Goal: Task Accomplishment & Management: Complete application form

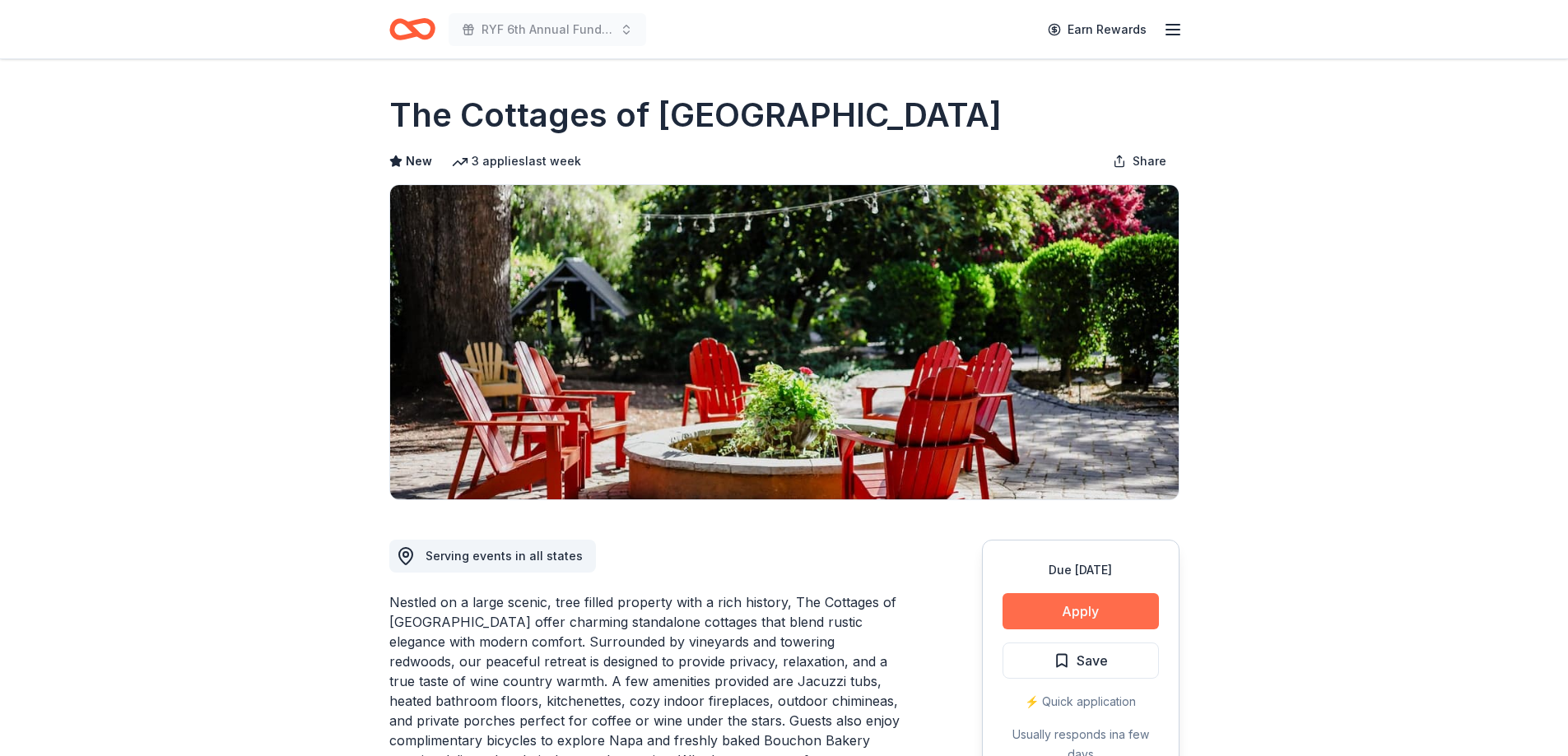
click at [1099, 608] on button "Apply" at bounding box center [1080, 612] width 157 height 36
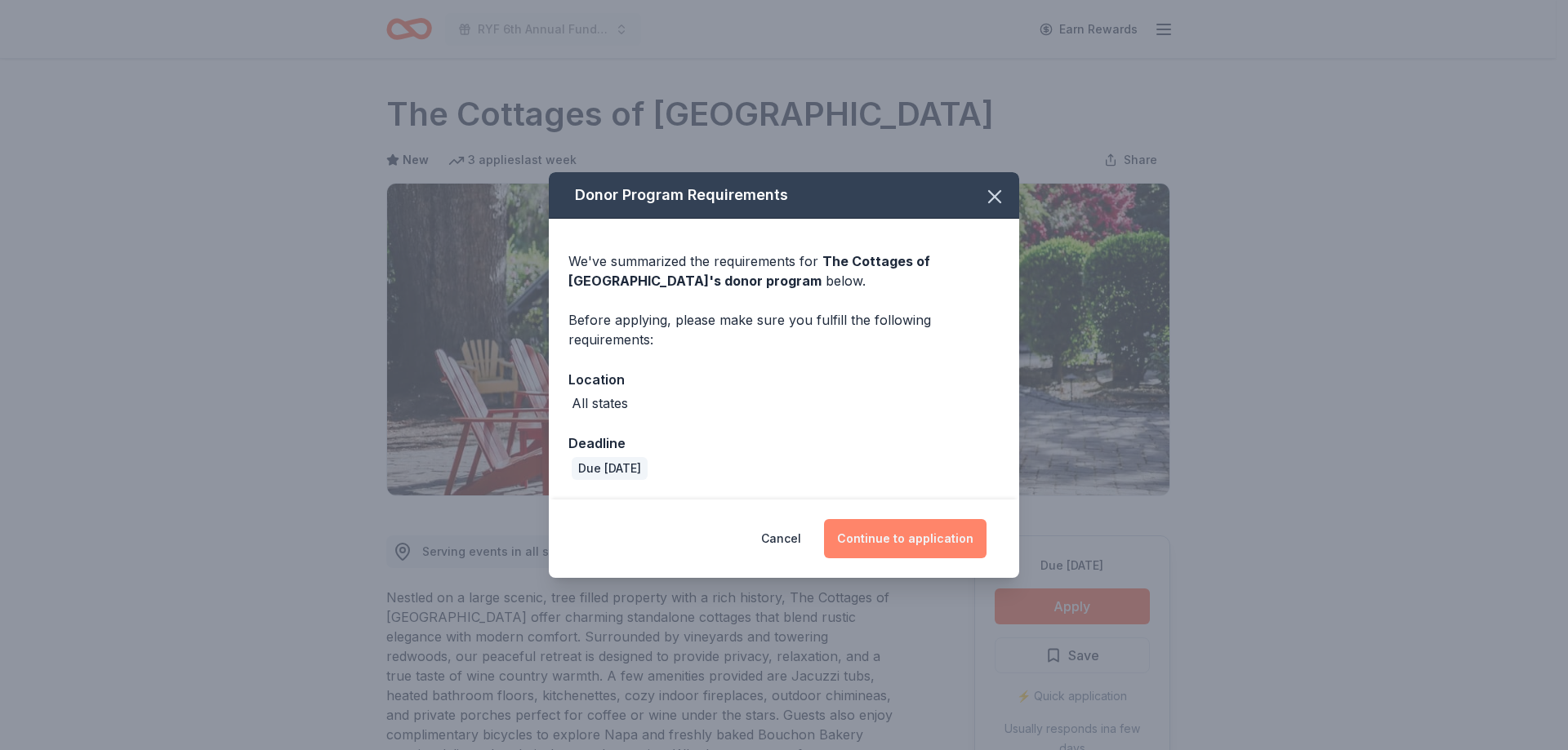
click at [913, 539] on button "Continue to application" at bounding box center [906, 539] width 163 height 39
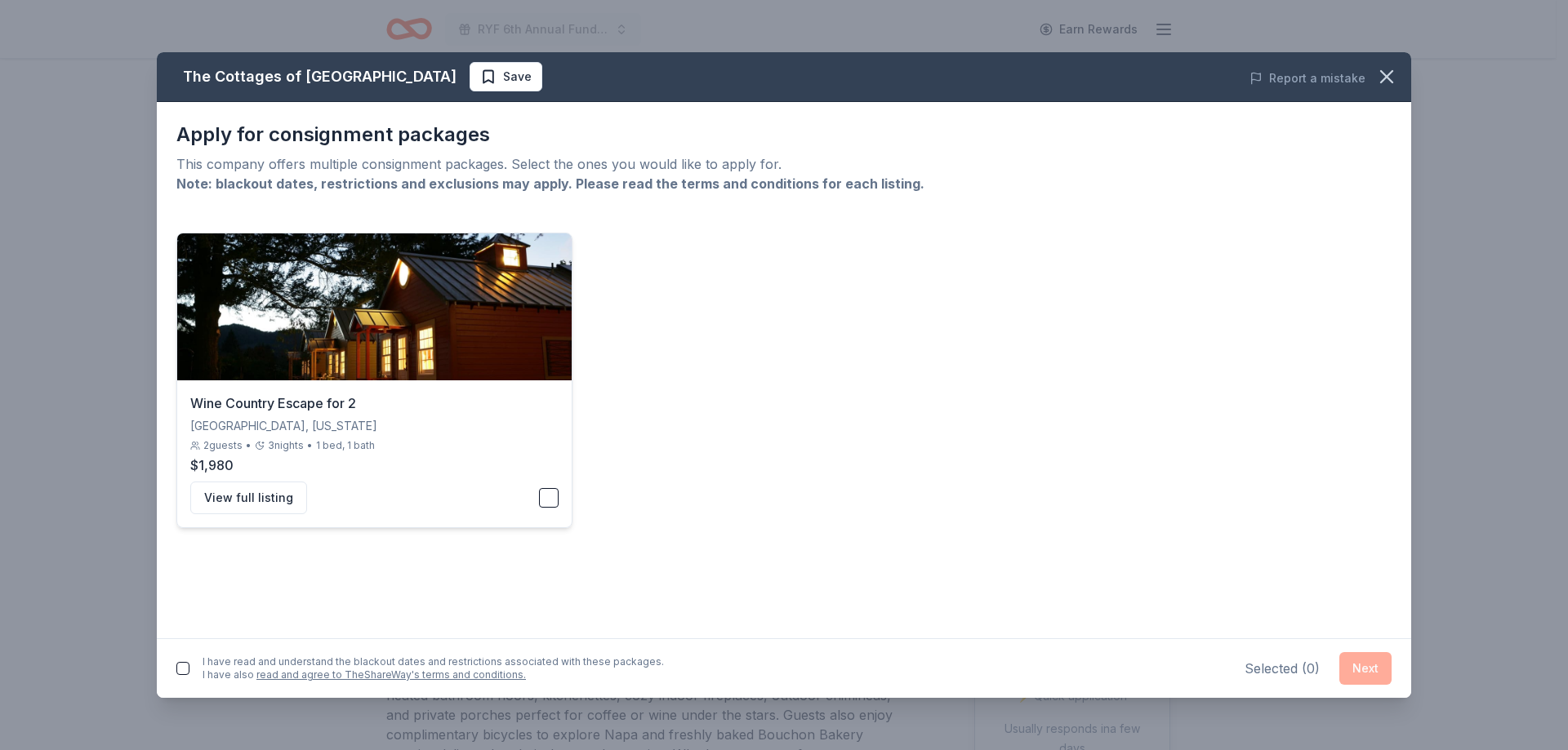
click at [558, 498] on div "Wine Country Escape for 2 Napa, California 2 guests • 3 nights • 1 bed, 1 bath …" at bounding box center [374, 454] width 395 height 147
click at [1360, 670] on button "Next" at bounding box center [1366, 669] width 53 height 33
click at [179, 666] on button "button" at bounding box center [183, 665] width 13 height 13
click at [1379, 668] on button "Next" at bounding box center [1366, 665] width 53 height 33
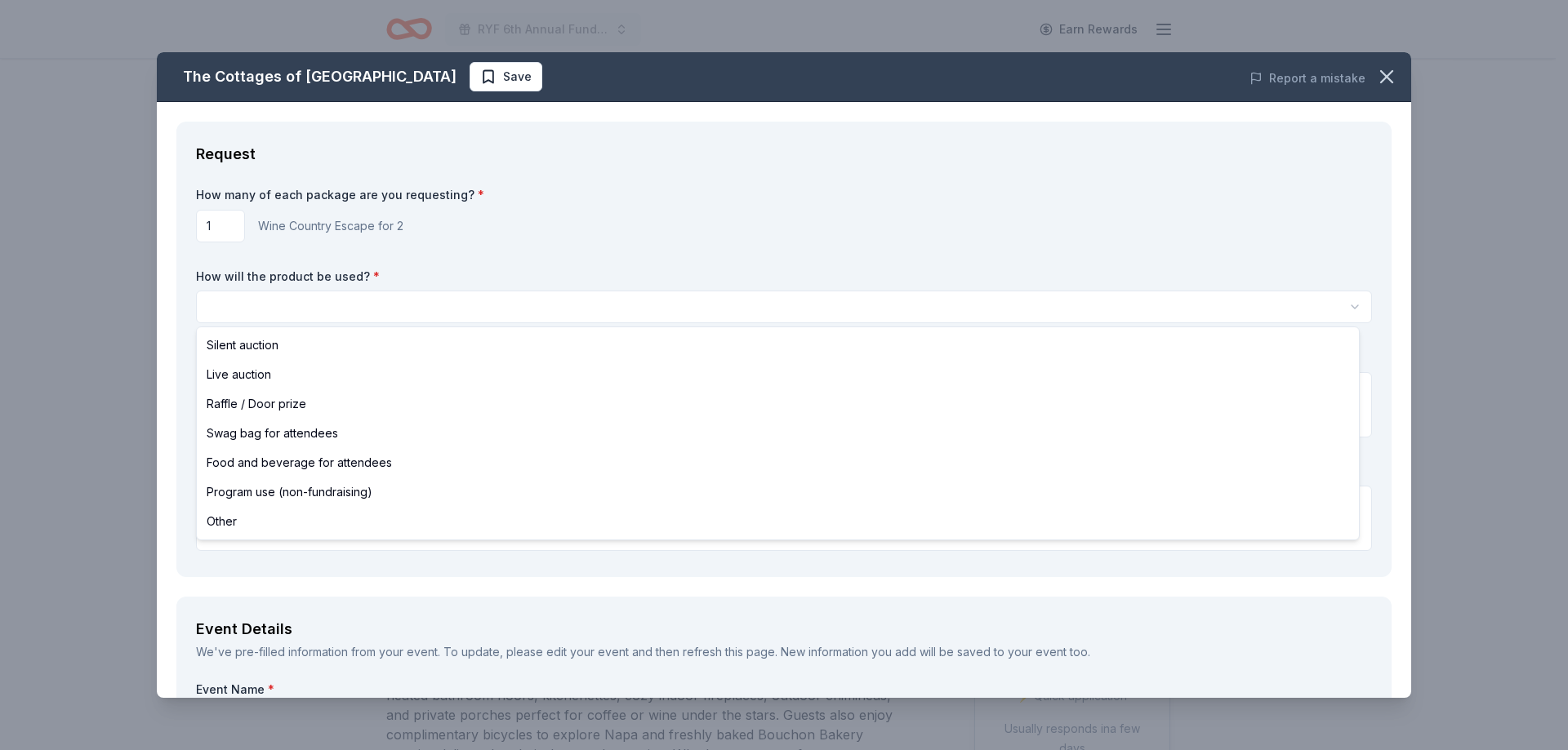
click at [653, 305] on html "RYF 6th Annual Fundraiser Gala - Lights, Camera, Auction! Earn Rewards Due in 1…" at bounding box center [784, 375] width 1568 height 750
select select "silentAuction"
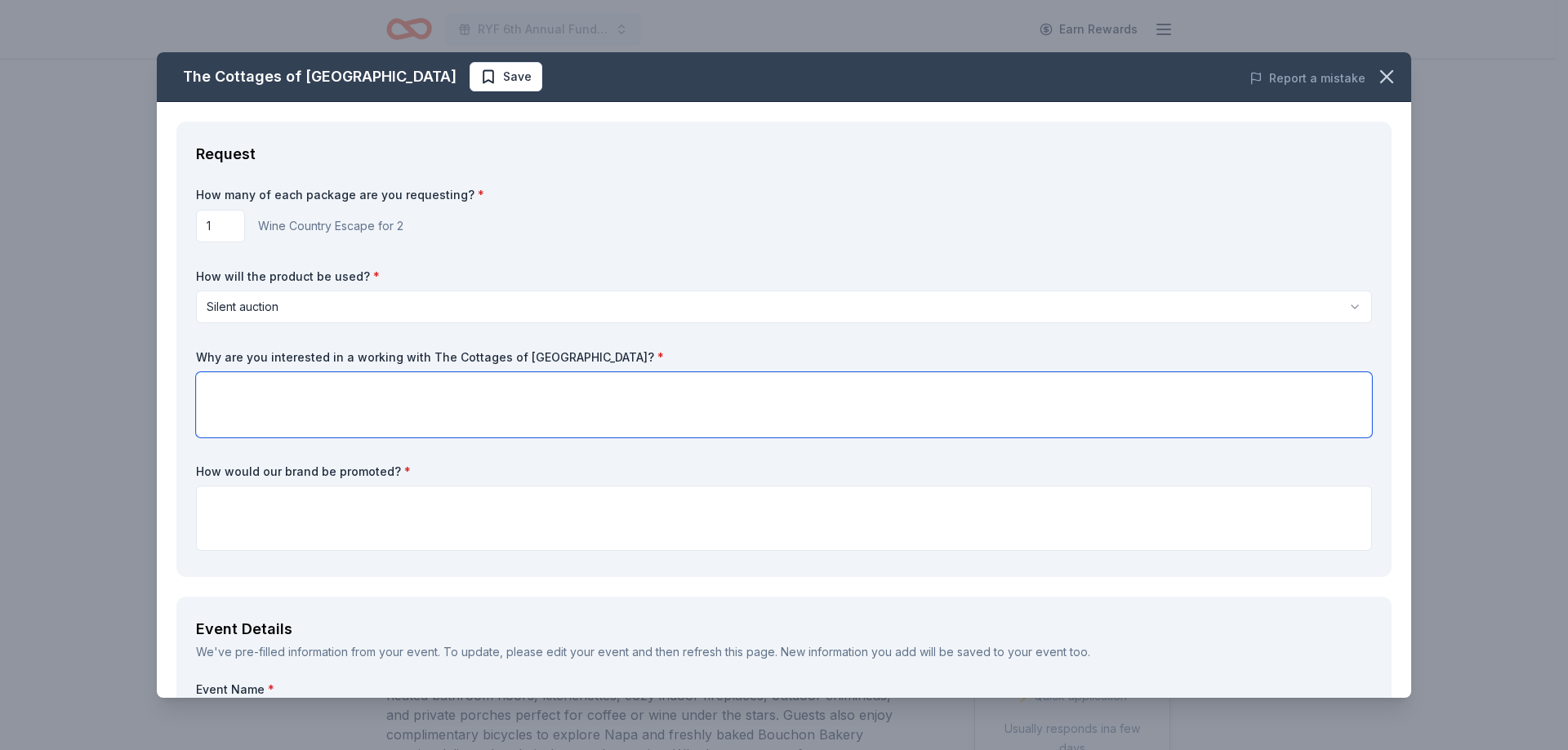
click at [550, 396] on textarea at bounding box center [784, 405] width 1176 height 65
paste textarea "Our mission is to provide knowledge, experience and opportunities to the youth …"
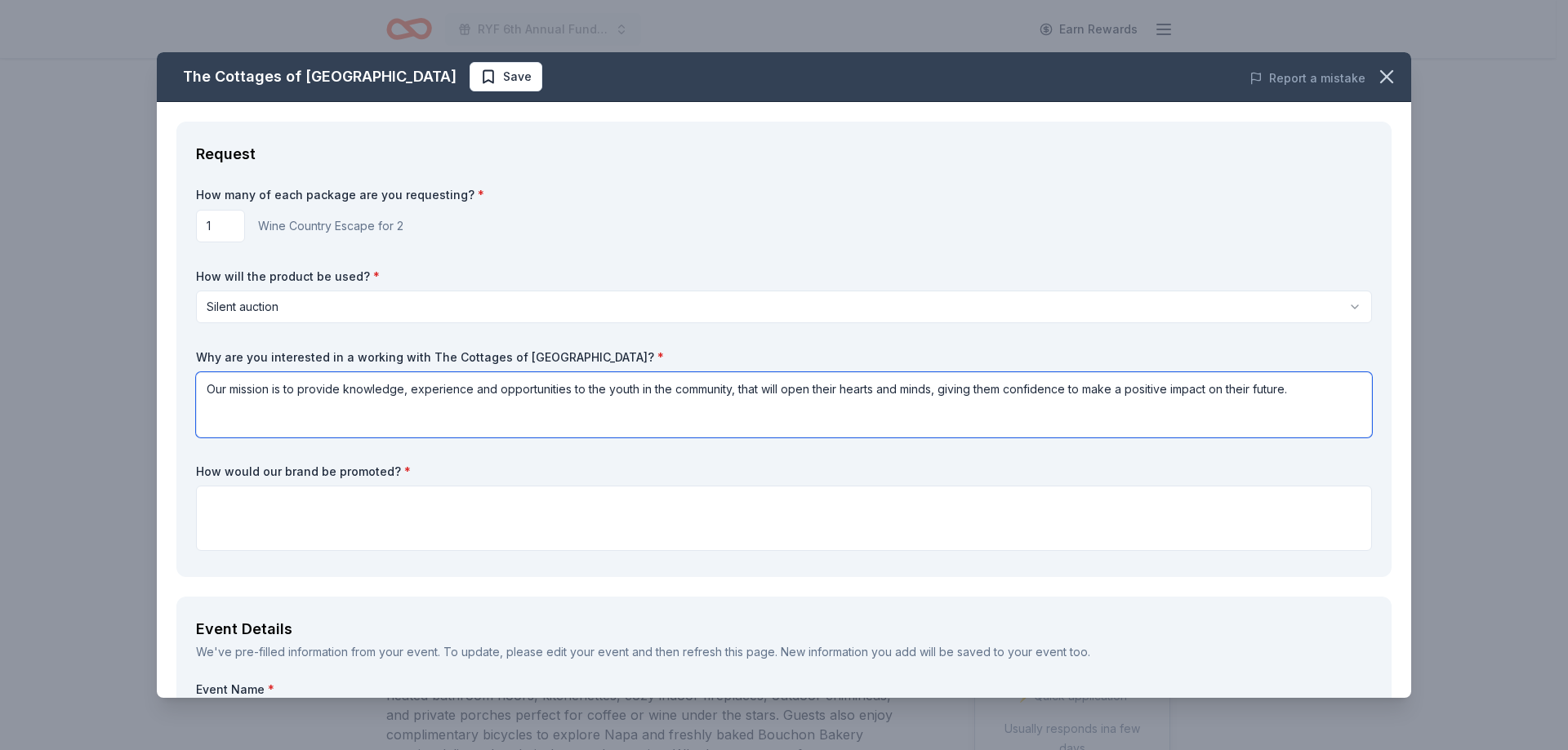
drag, startPoint x: 202, startPoint y: 387, endPoint x: 1363, endPoint y: 381, distance: 1161.0
click at [1363, 381] on div "Request How many of each package are you requesting? * 1 Wine Country Escape fo…" at bounding box center [783, 350] width 1215 height 456
paste textarea "The purpose of this gala is to raise funds to support our youth development pro…"
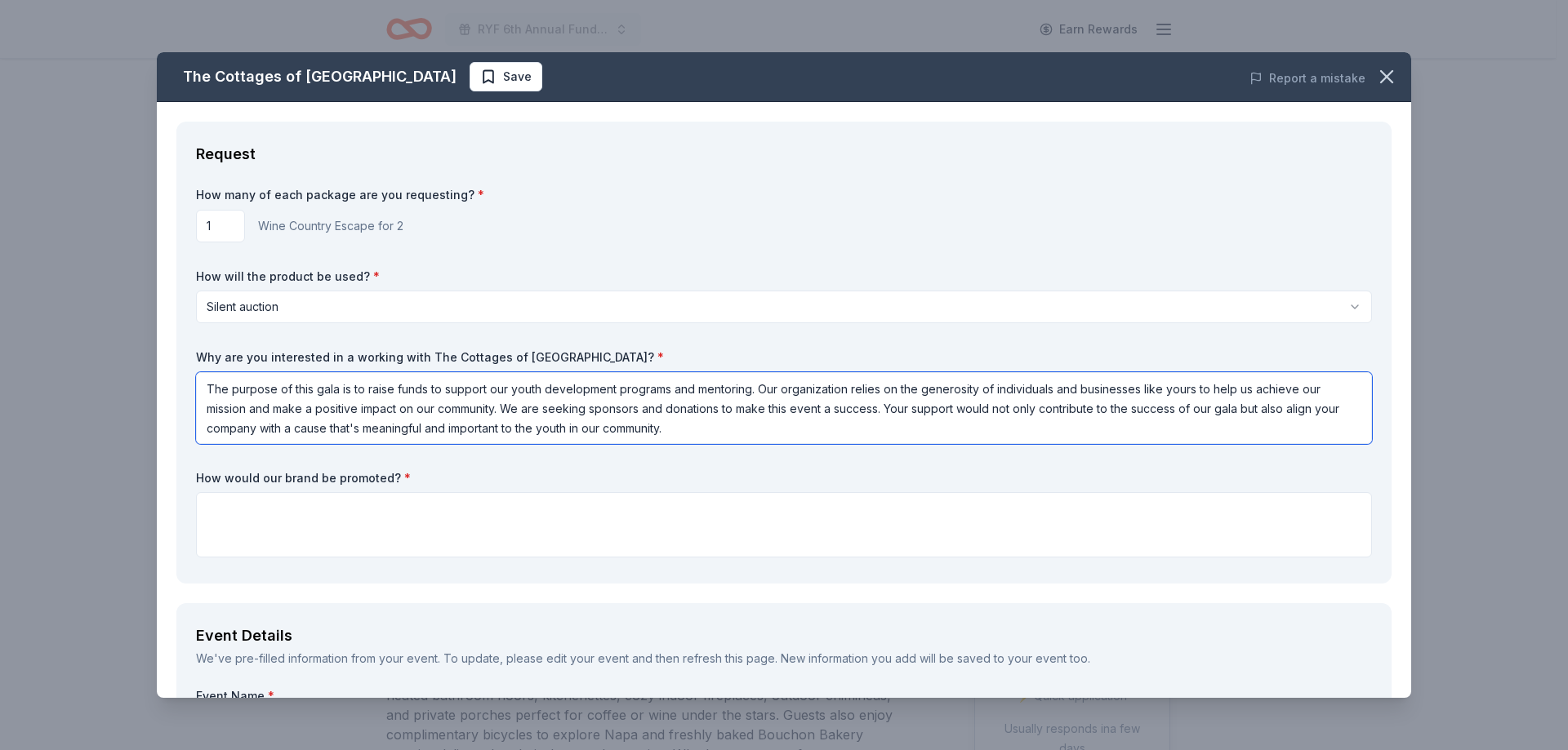
type textarea "The purpose of this gala is to raise funds to support our youth development pro…"
click at [414, 526] on textarea at bounding box center [784, 525] width 1176 height 65
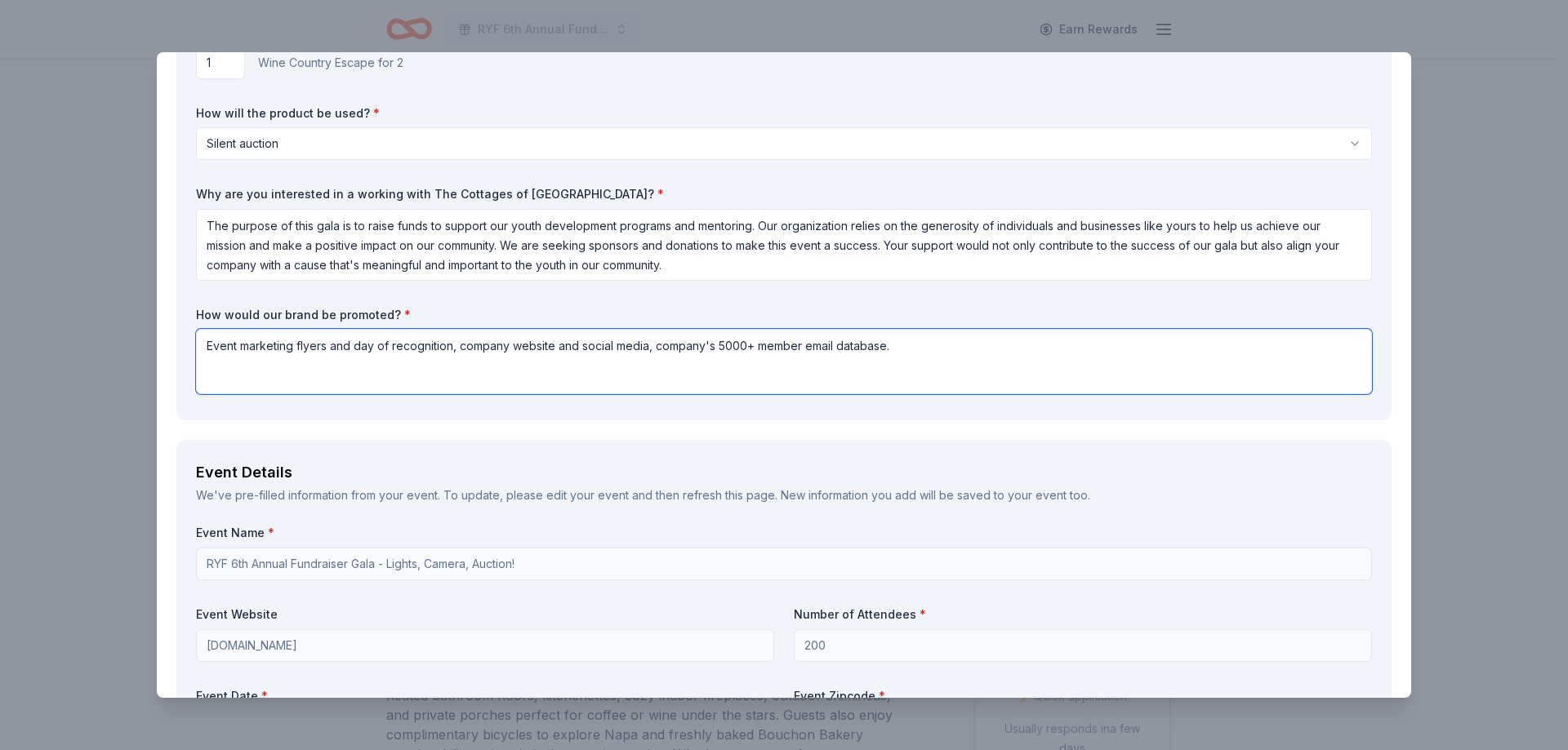
scroll to position [245, 0]
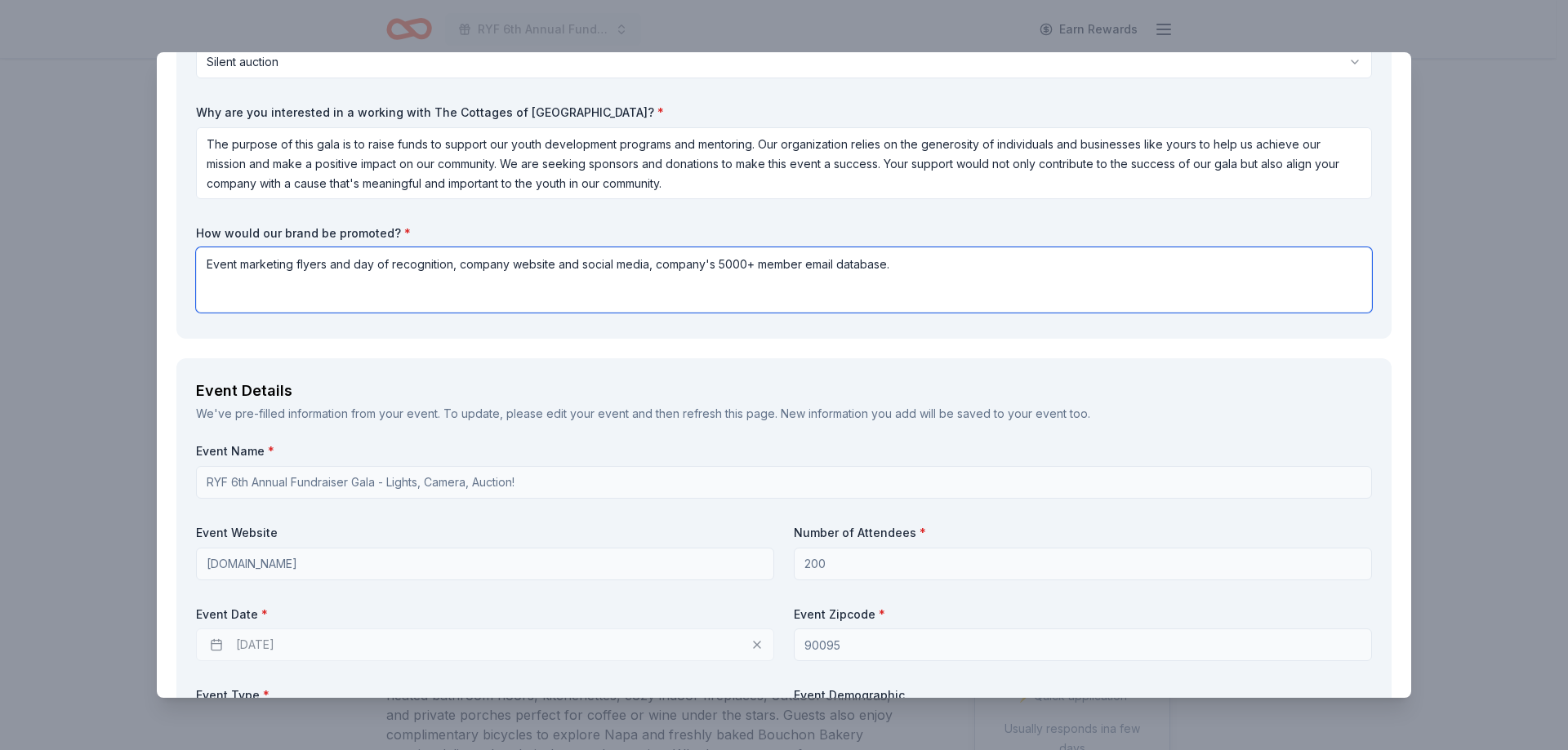
drag, startPoint x: 907, startPoint y: 266, endPoint x: 192, endPoint y: 262, distance: 715.0
click at [192, 262] on div "Request How many of each package are you requesting? * 1 Wine Country Escape fo…" at bounding box center [783, 108] width 1215 height 462
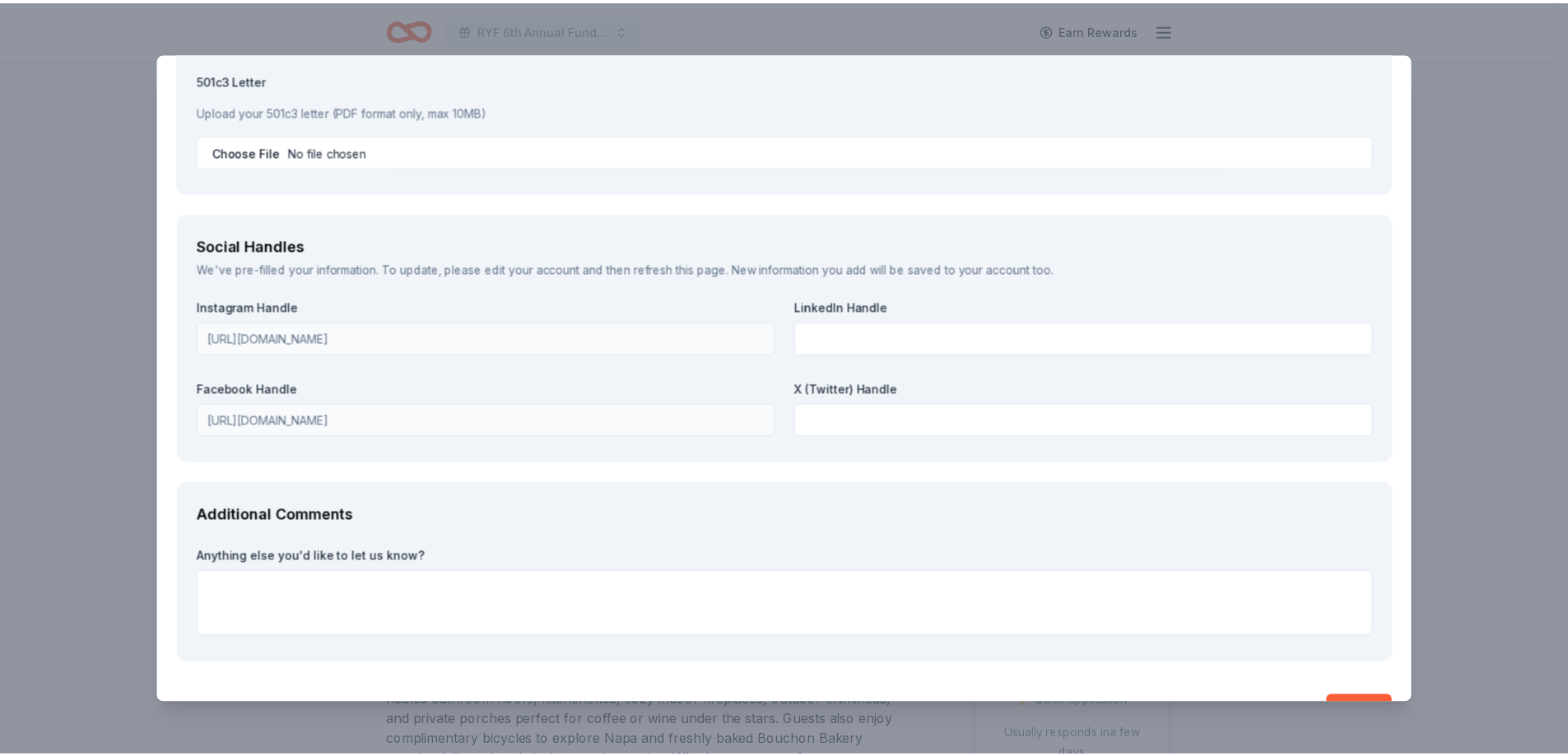
scroll to position [1856, 0]
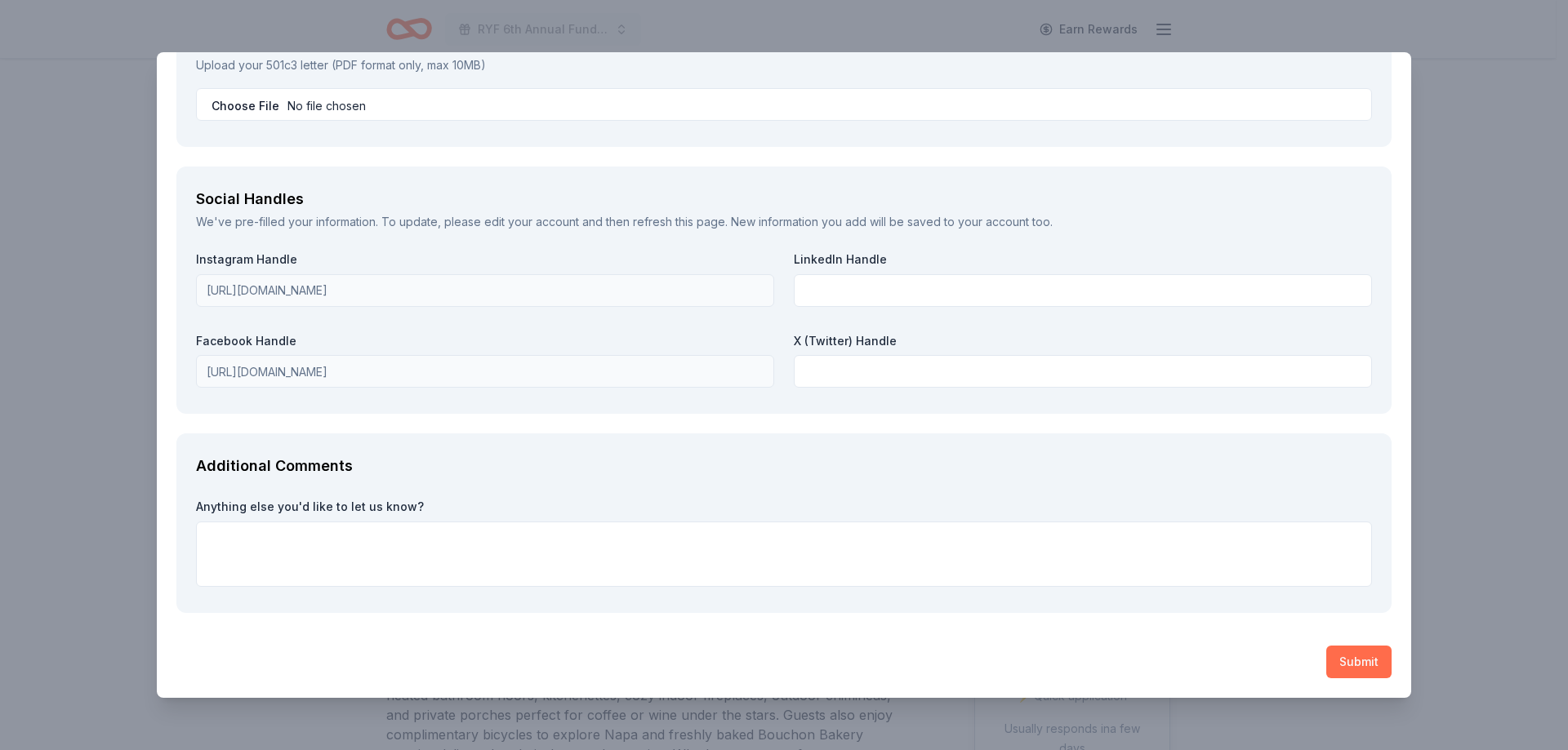
type textarea "Event marketing flyers and day of recognition, company website and social media…"
click at [1357, 674] on button "Submit" at bounding box center [1358, 662] width 65 height 33
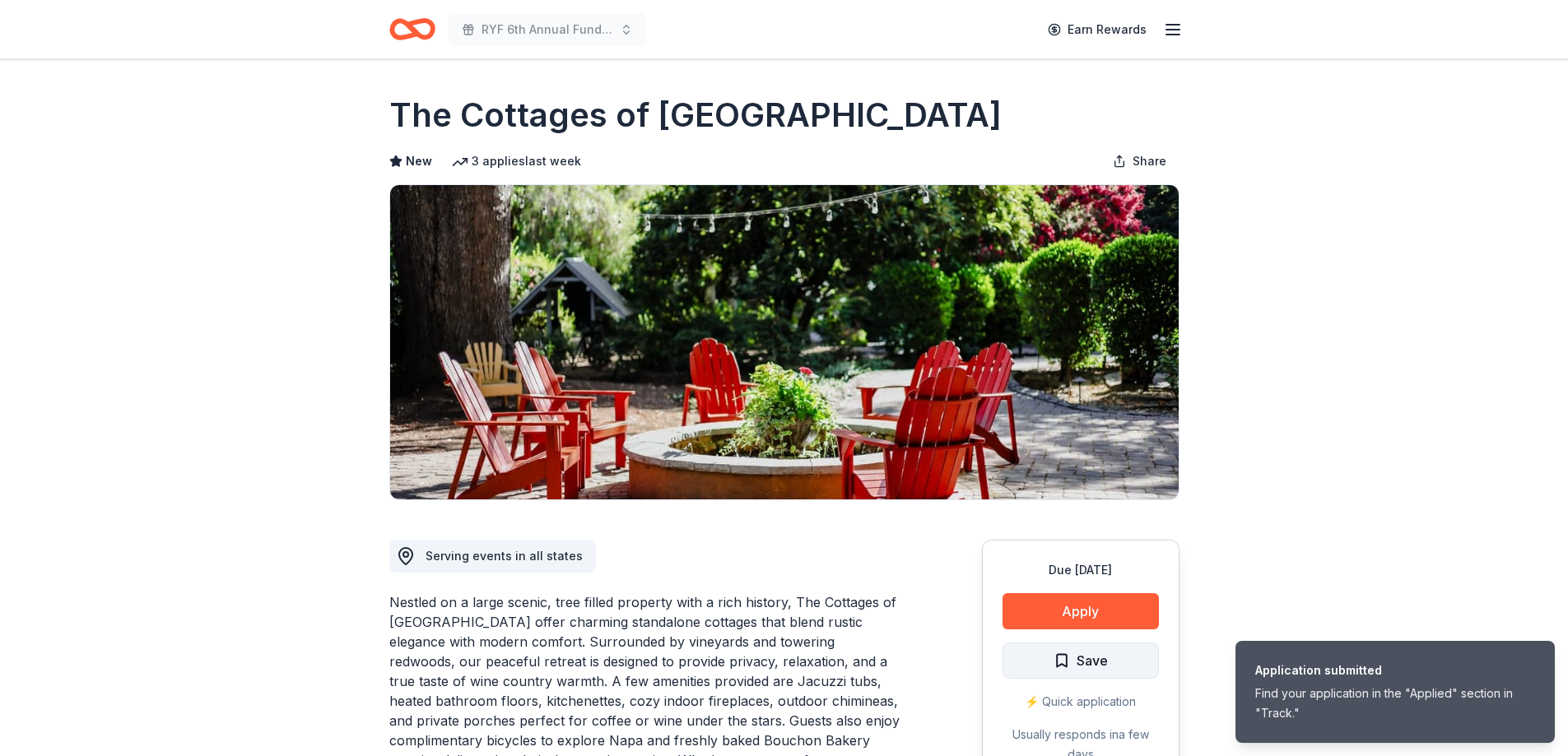
click at [1089, 659] on span "Save" at bounding box center [1093, 661] width 32 height 22
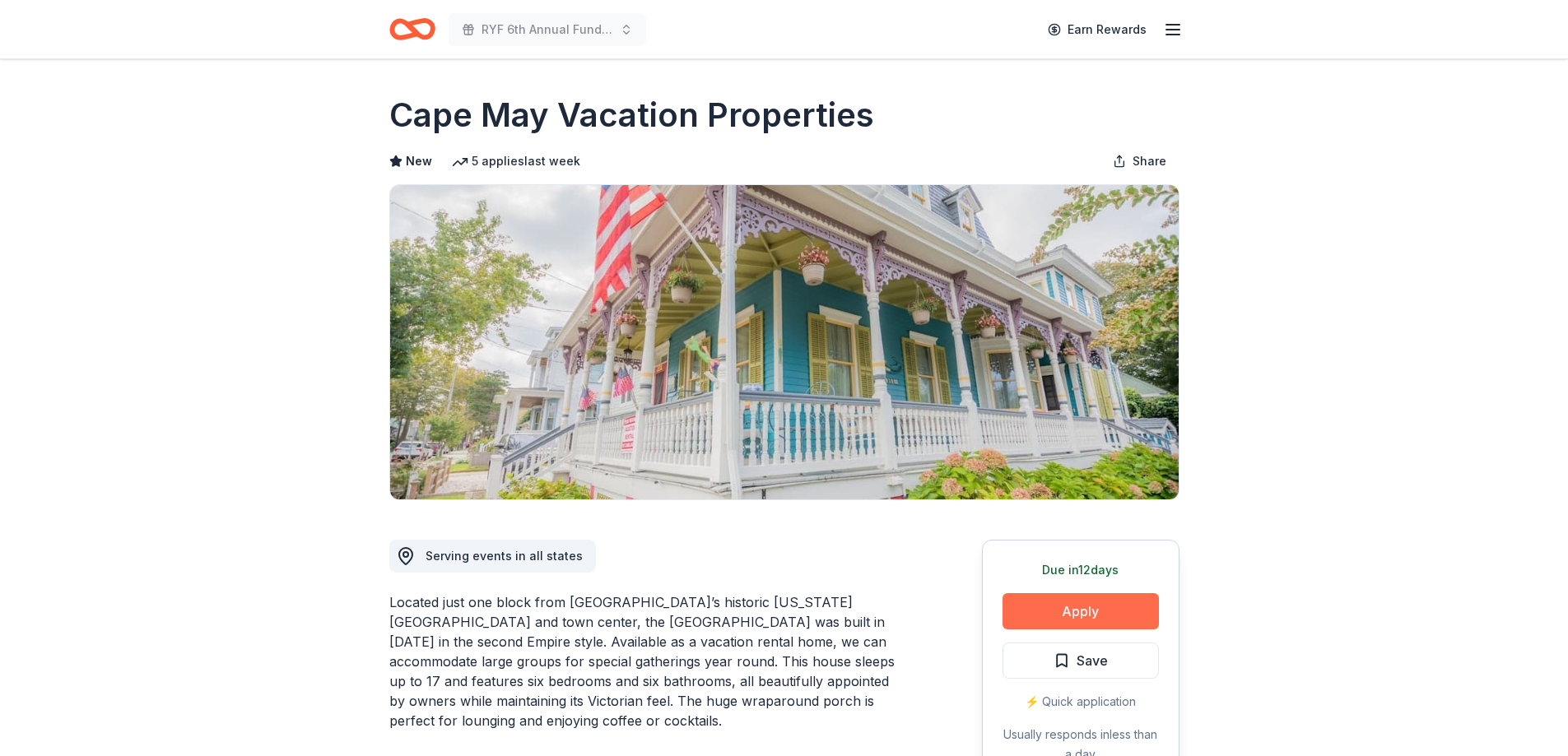
click at [1087, 603] on button "Apply" at bounding box center [1080, 612] width 157 height 36
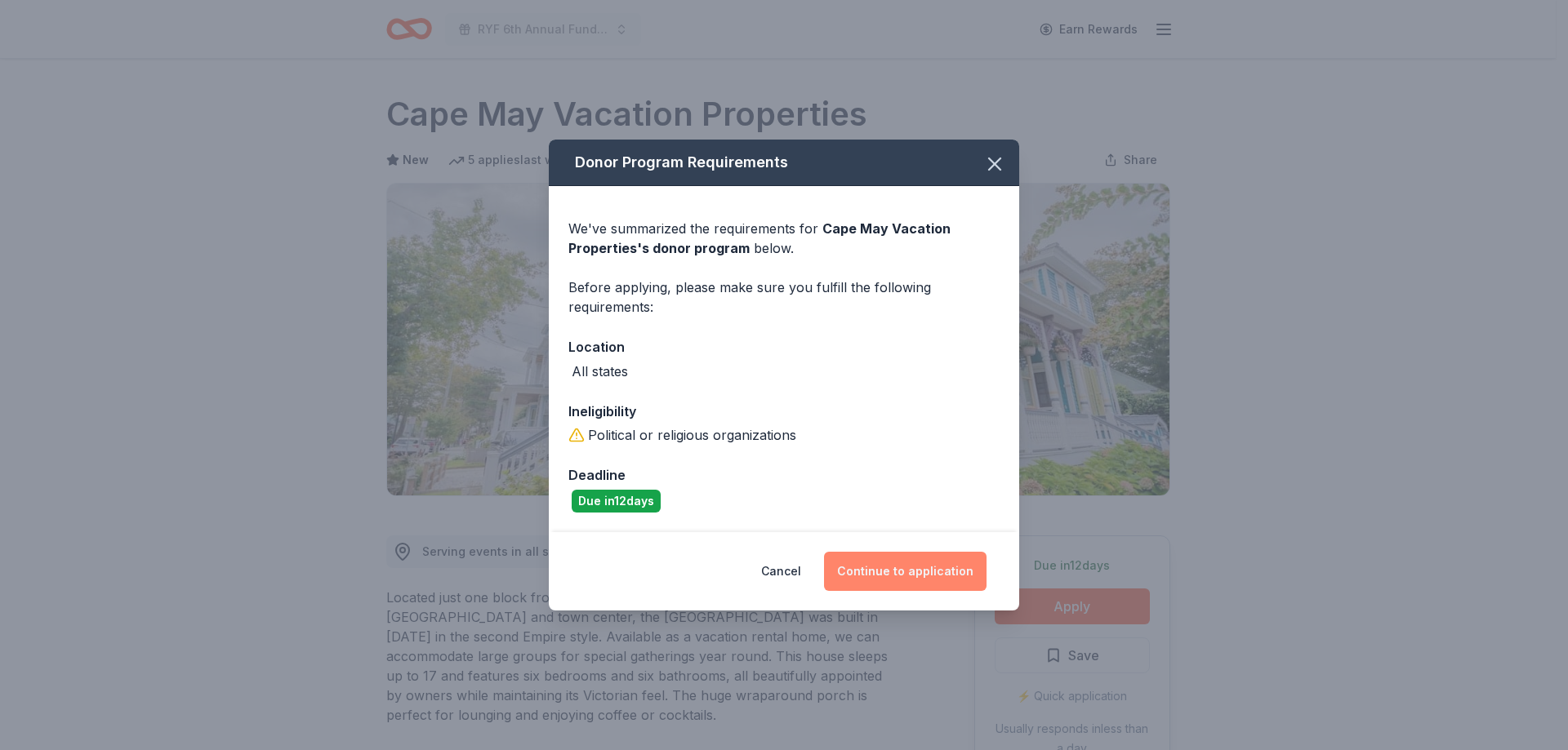
click at [927, 576] on button "Continue to application" at bounding box center [906, 572] width 163 height 39
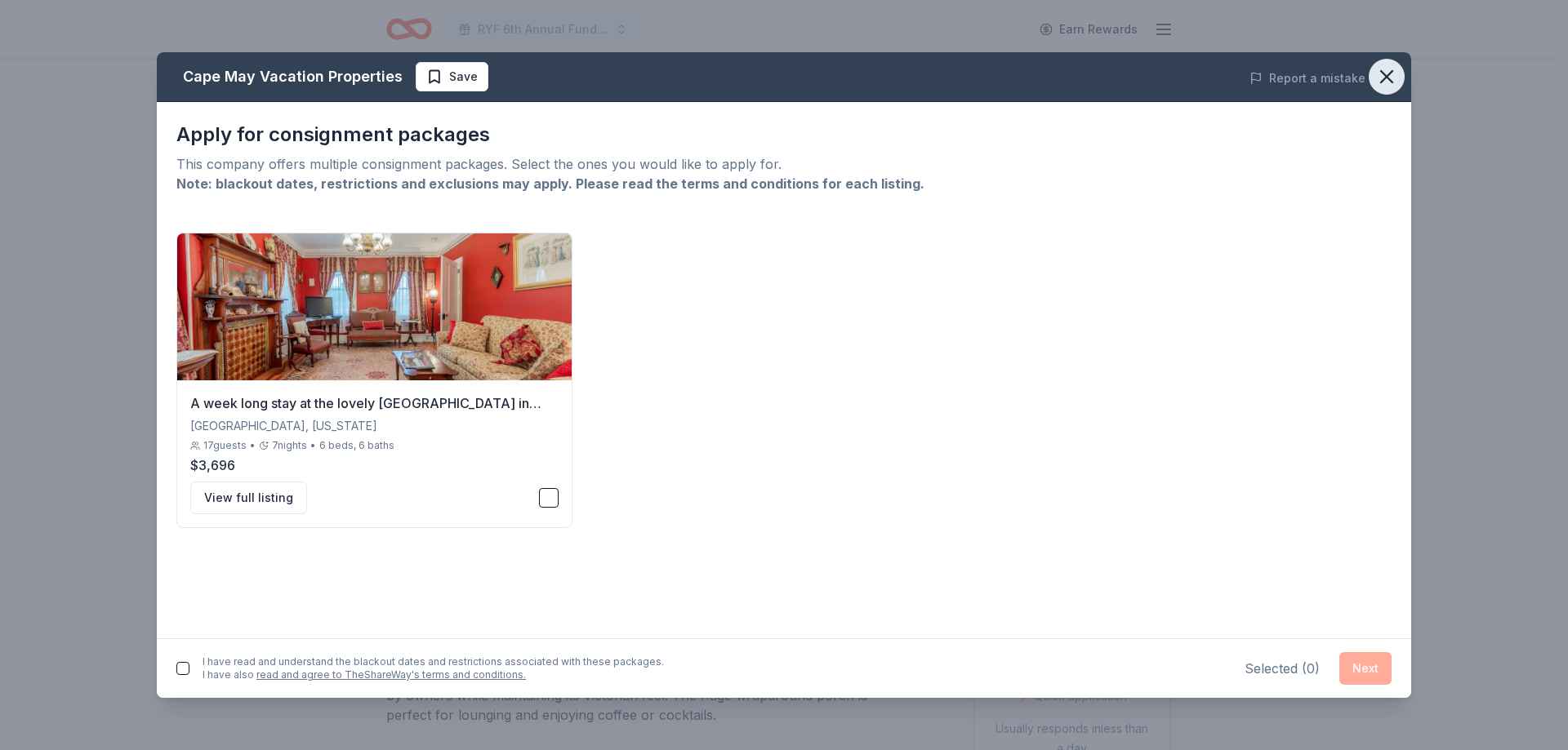
click at [1389, 77] on icon "button" at bounding box center [1387, 76] width 12 height 12
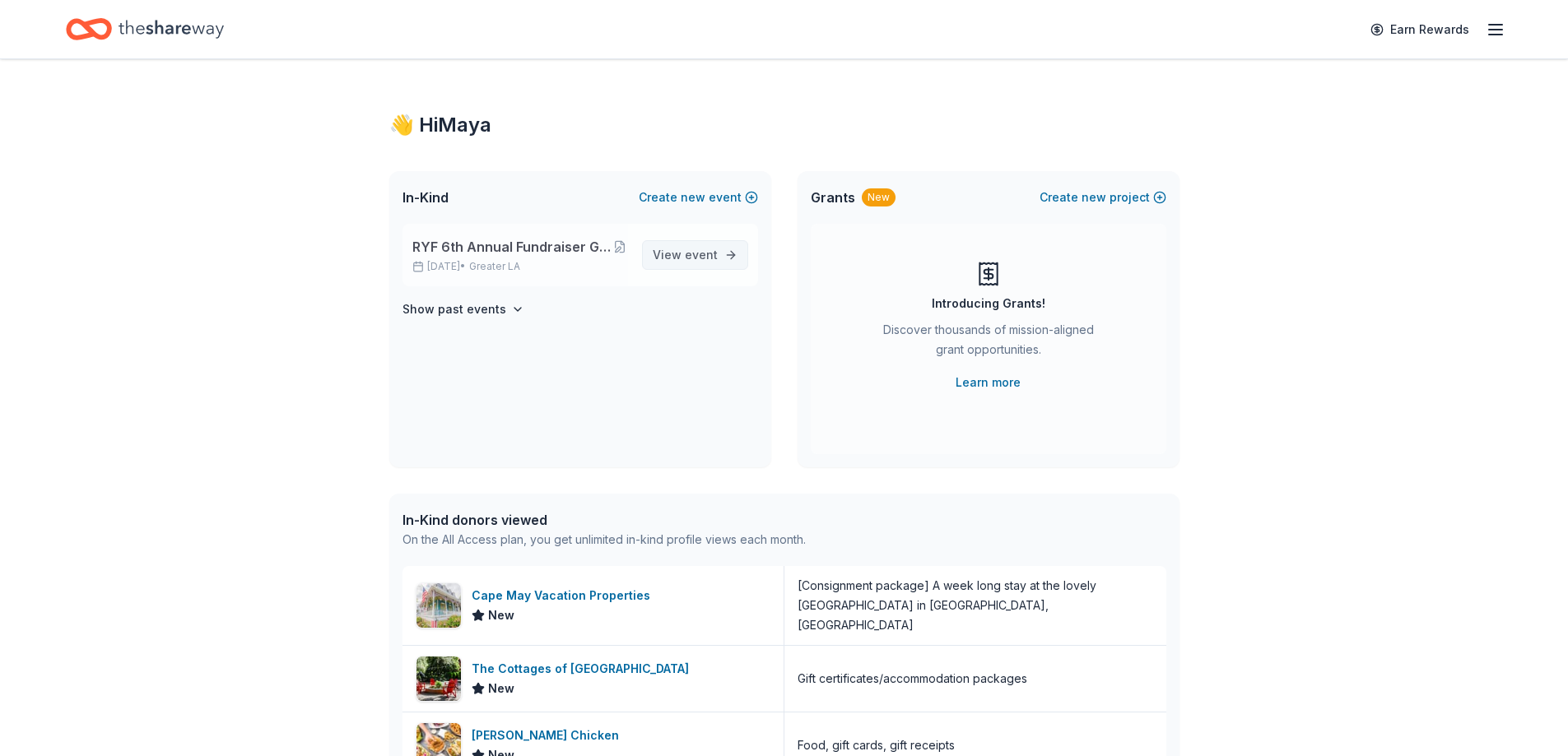
click at [688, 256] on span "event" at bounding box center [701, 254] width 33 height 14
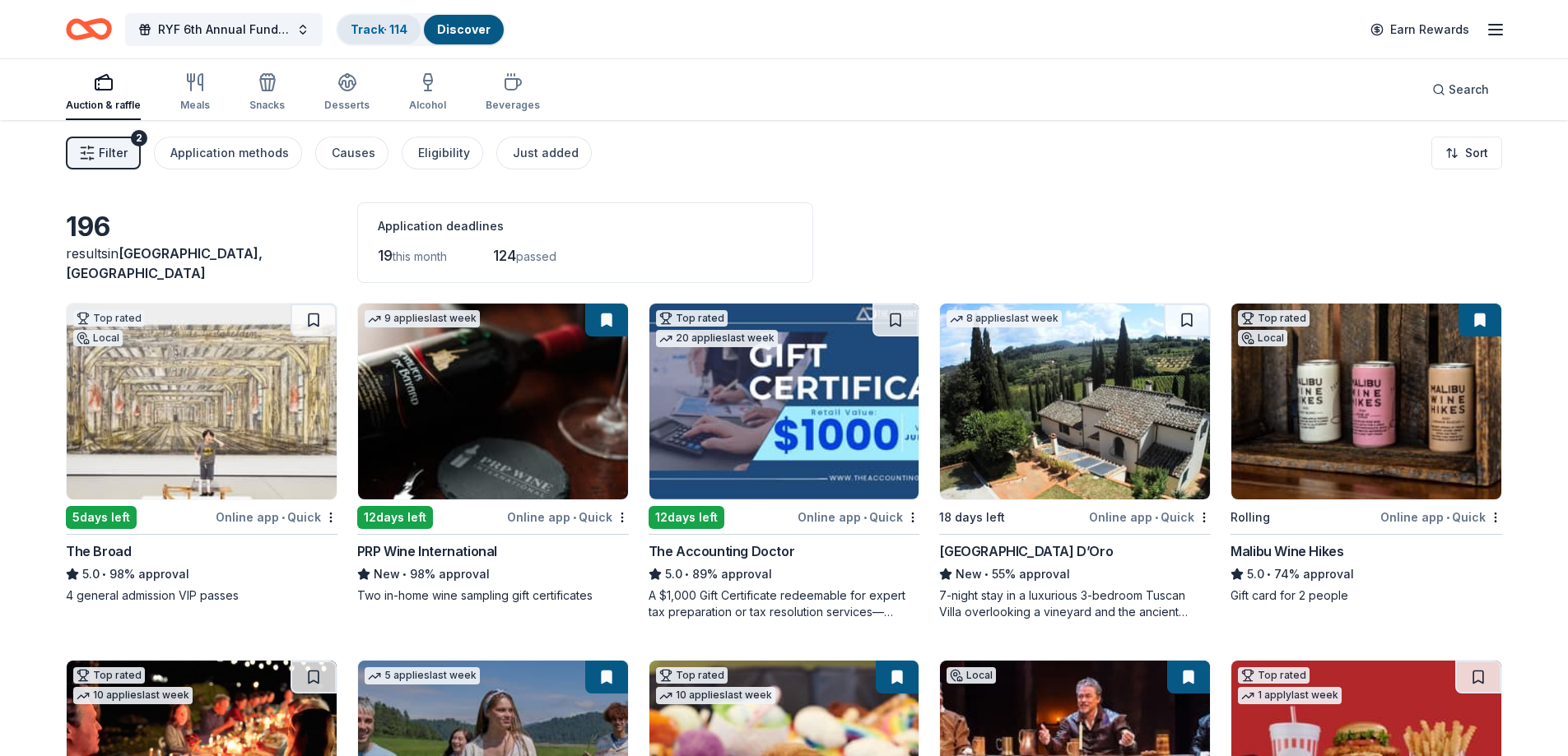
click at [376, 24] on link "Track · 114" at bounding box center [379, 29] width 57 height 14
click at [383, 27] on link "Track · 114" at bounding box center [379, 29] width 57 height 14
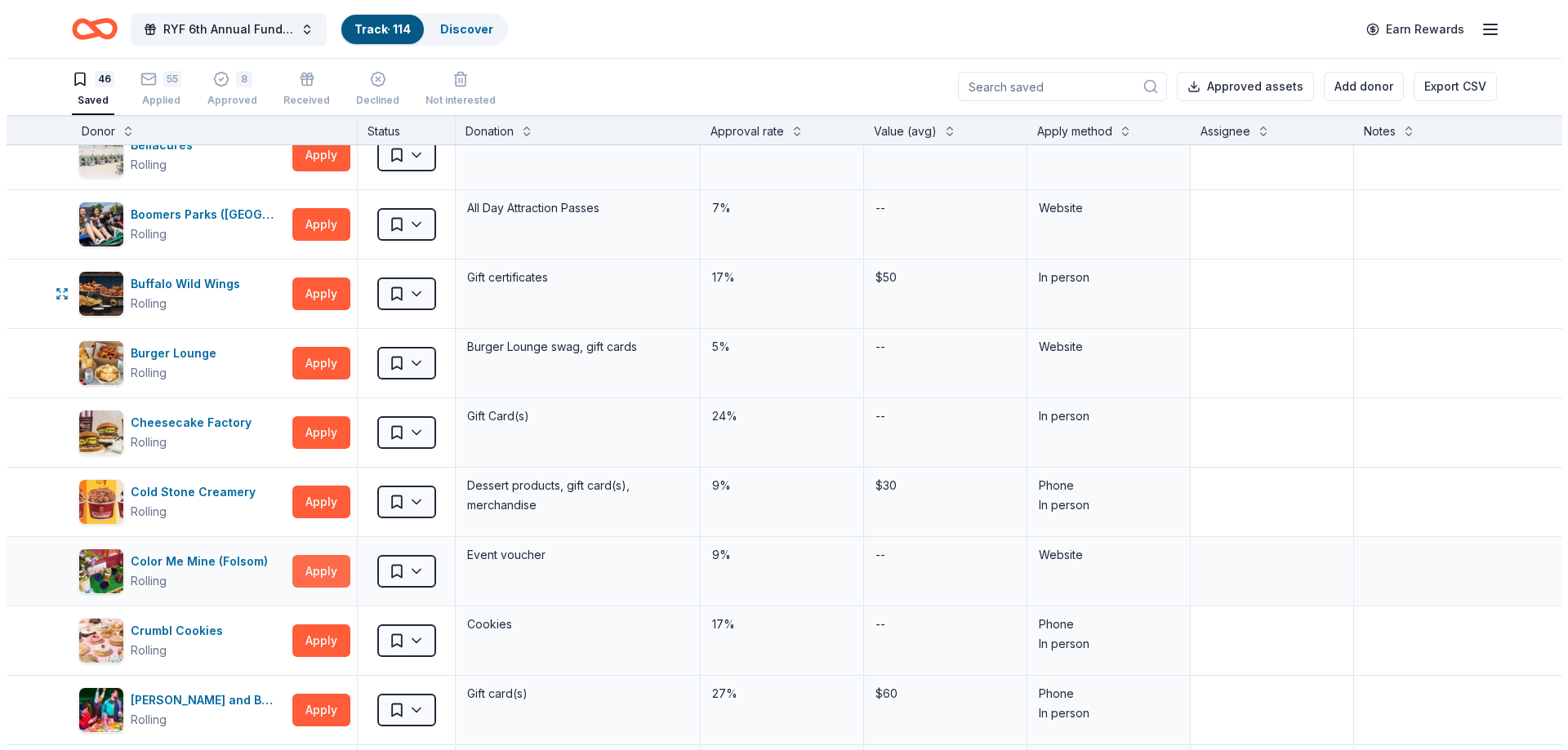
scroll to position [245, 0]
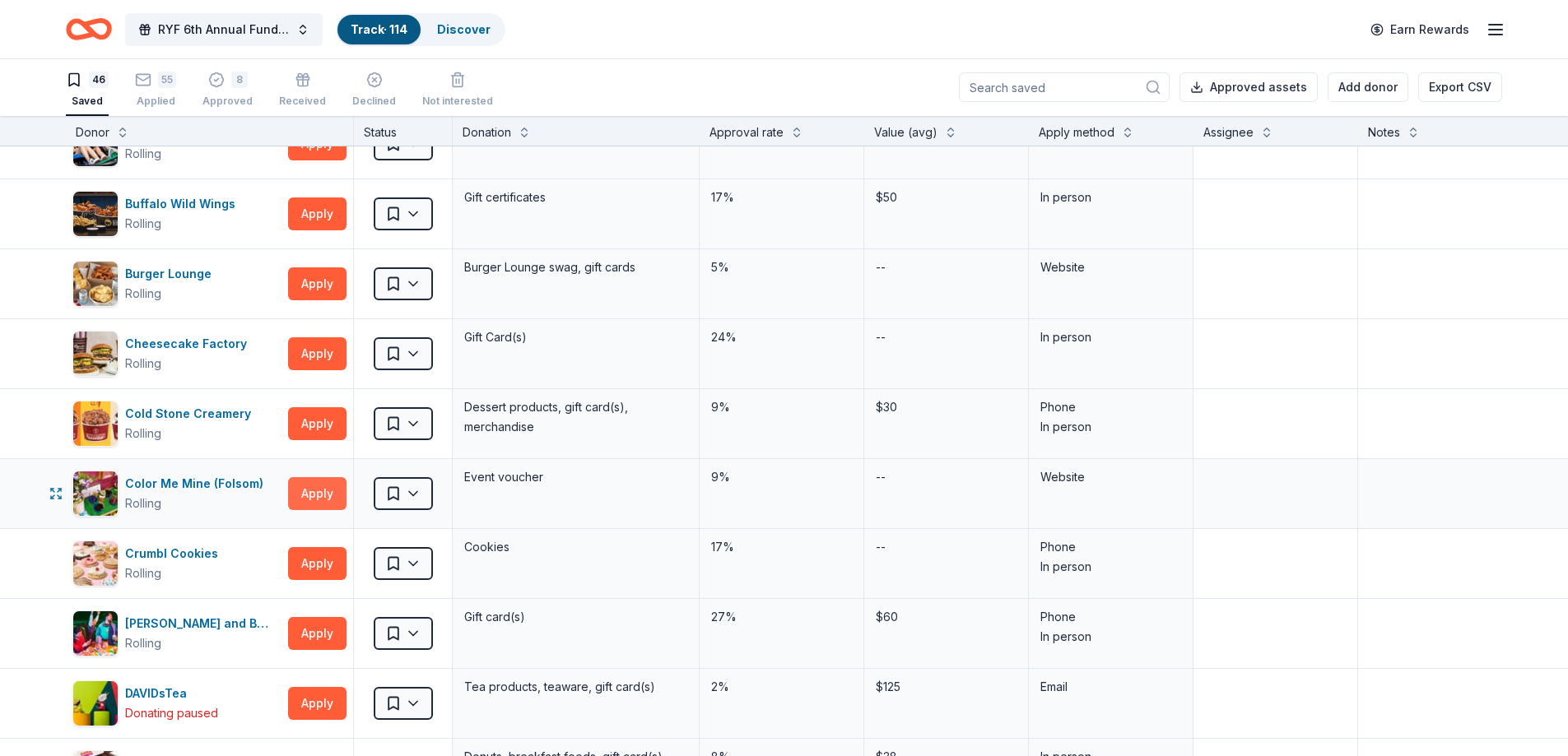
click at [306, 490] on button "Apply" at bounding box center [317, 494] width 58 height 33
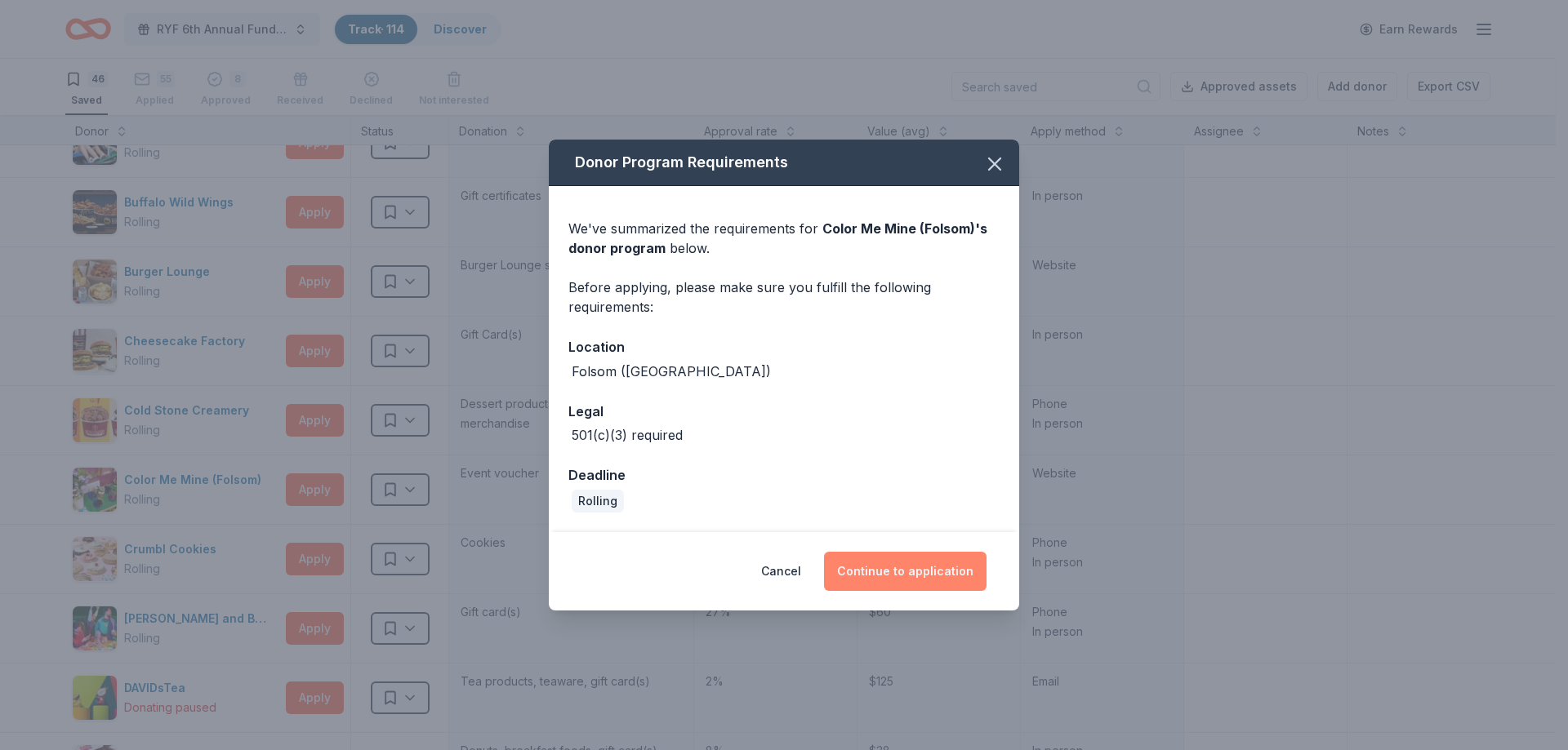
click at [901, 570] on button "Continue to application" at bounding box center [906, 572] width 163 height 39
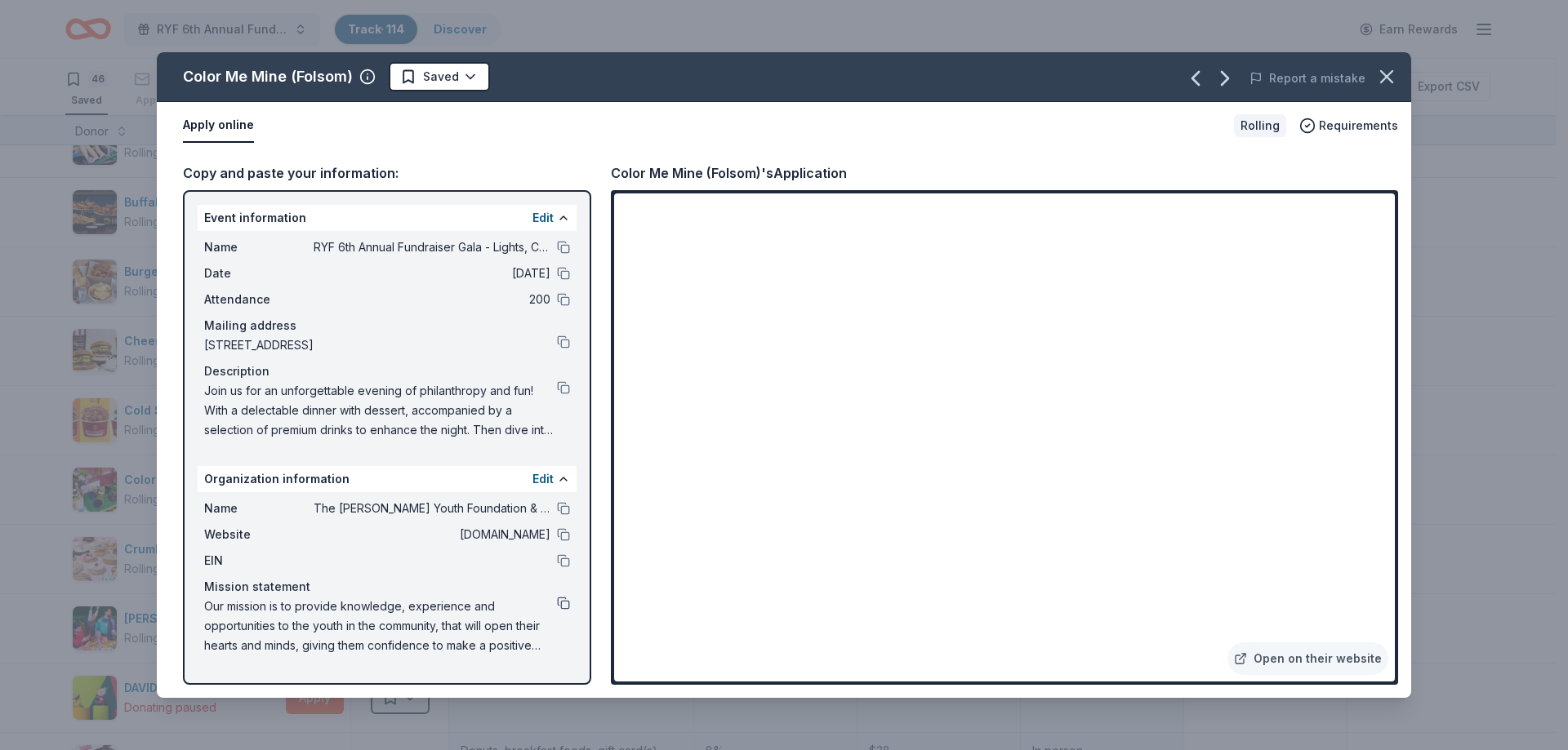
click at [563, 604] on button at bounding box center [564, 604] width 13 height 13
click at [593, 433] on div "Copy and paste your information: Event information Edit Name RYF 6th Annual Fun…" at bounding box center [784, 424] width 1255 height 549
click at [193, 566] on div "Event information Edit Name RYF 6th Annual Fundraiser Gala - Lights, Camera, Au…" at bounding box center [387, 438] width 408 height 495
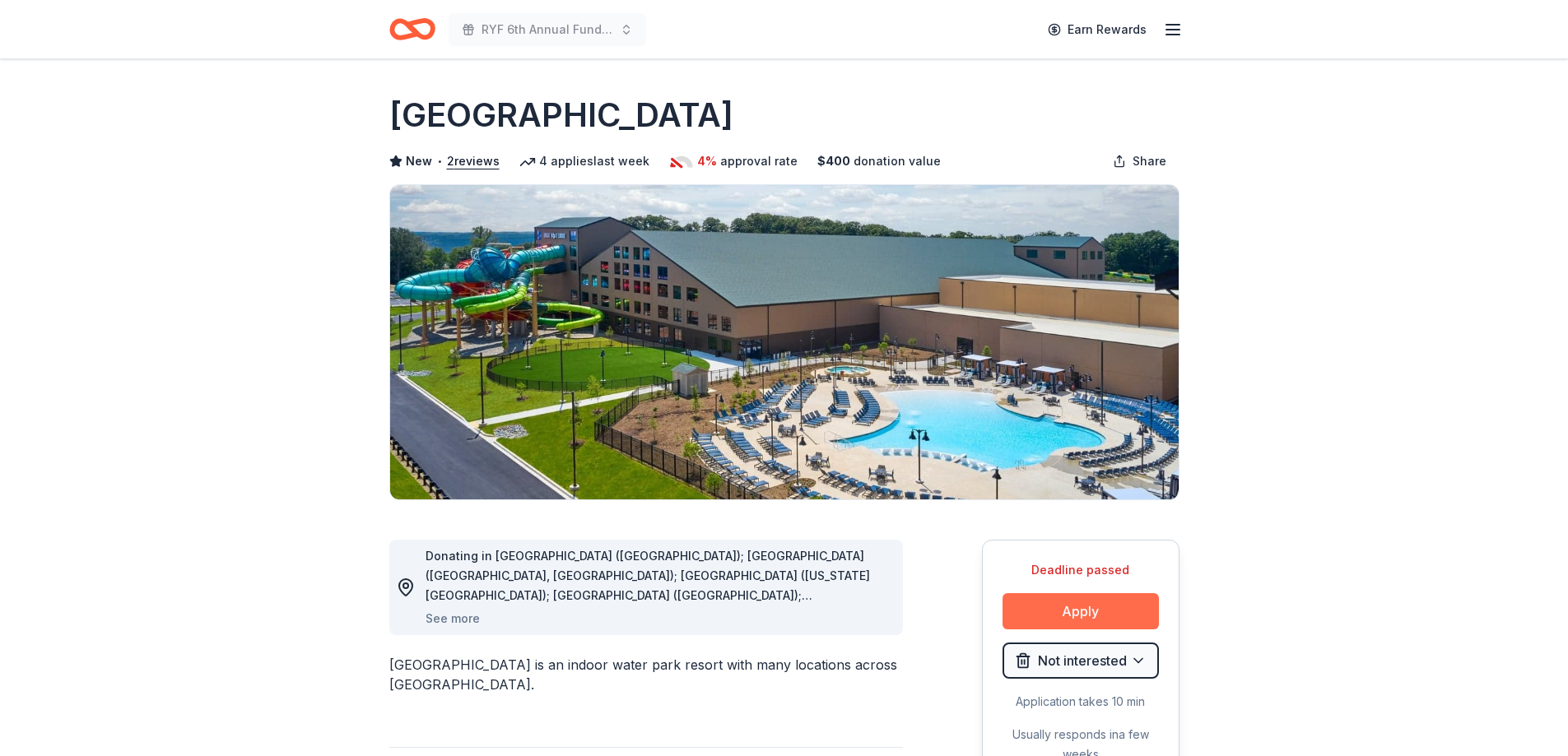
click at [1078, 605] on button "Apply" at bounding box center [1080, 612] width 157 height 36
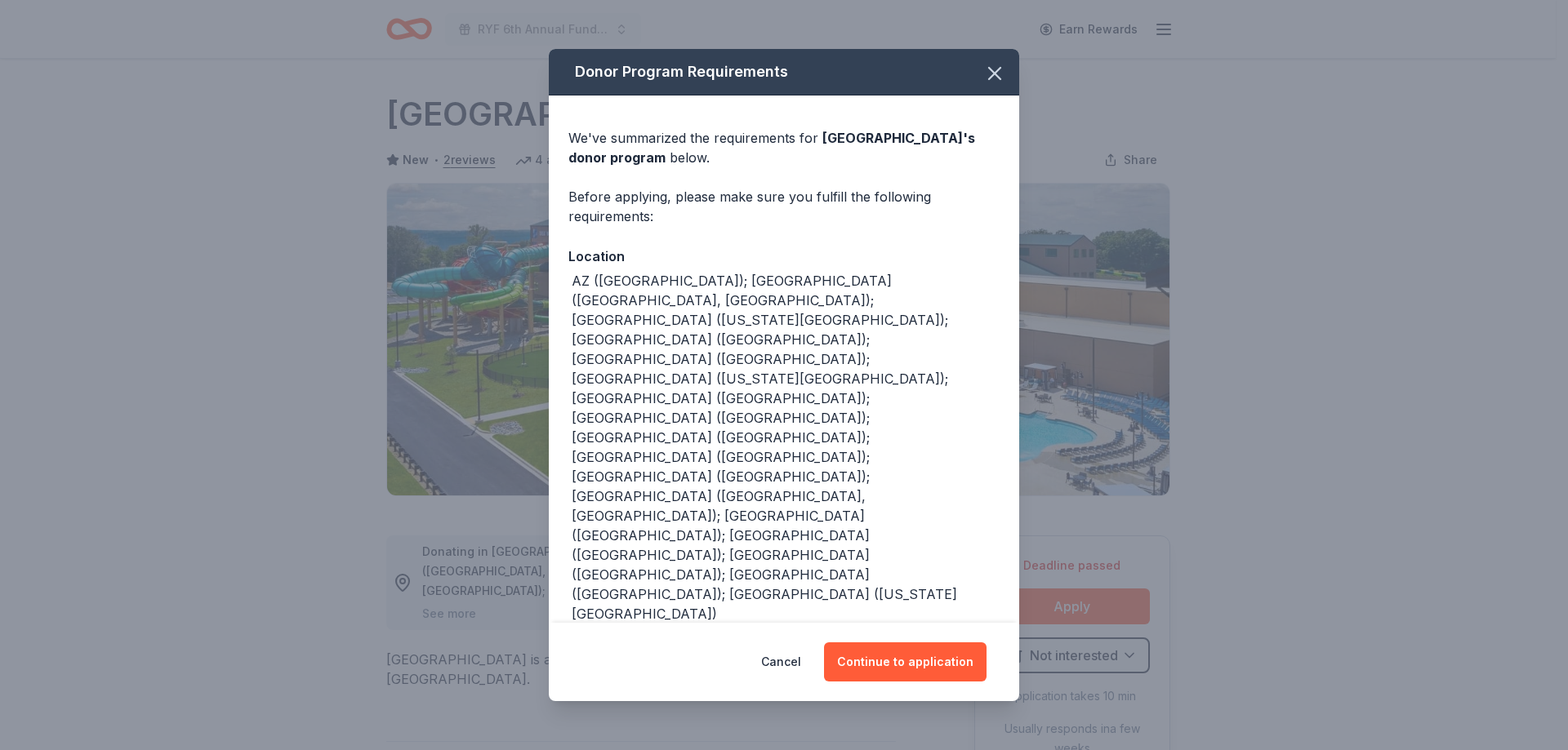
scroll to position [3, 0]
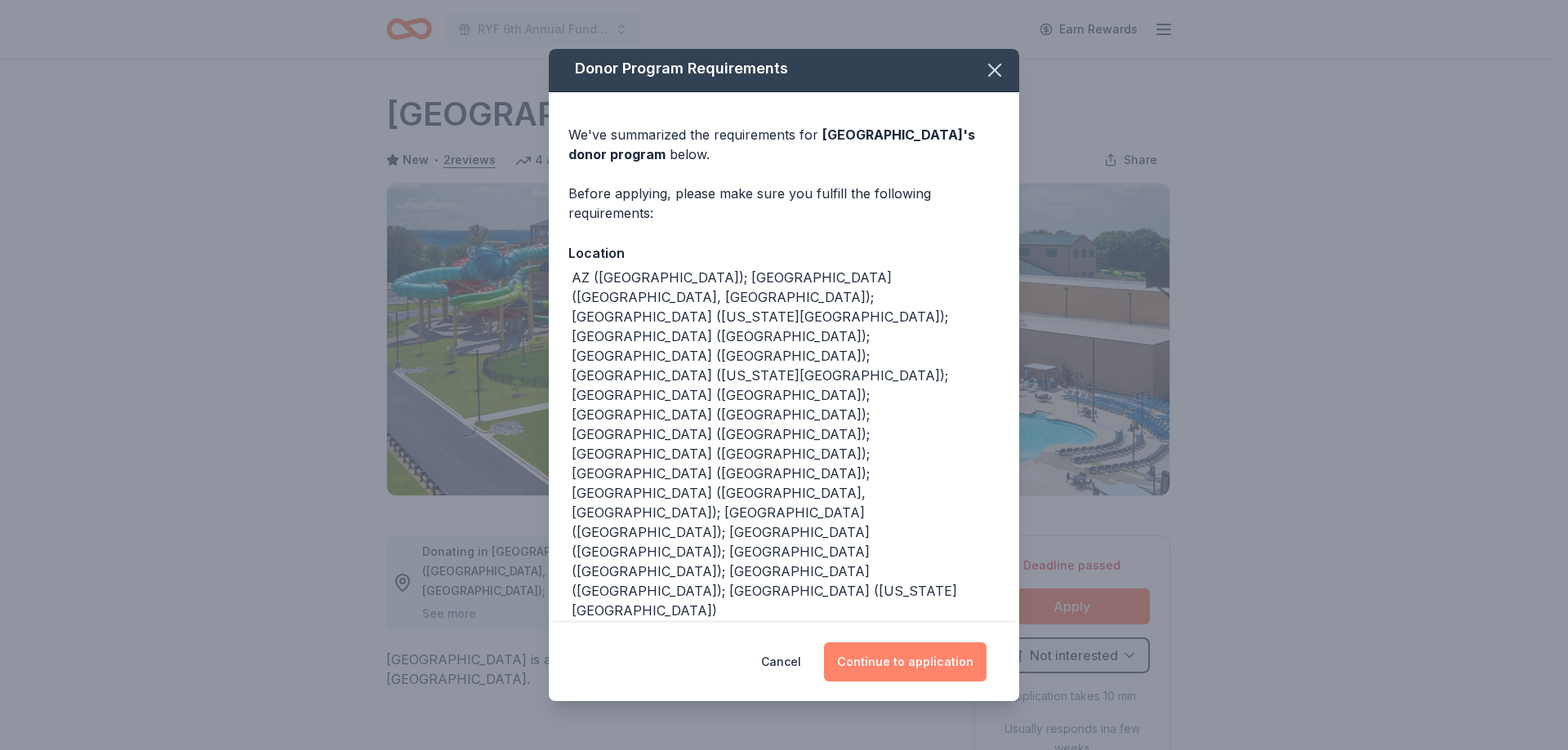
click at [908, 656] on button "Continue to application" at bounding box center [906, 662] width 163 height 39
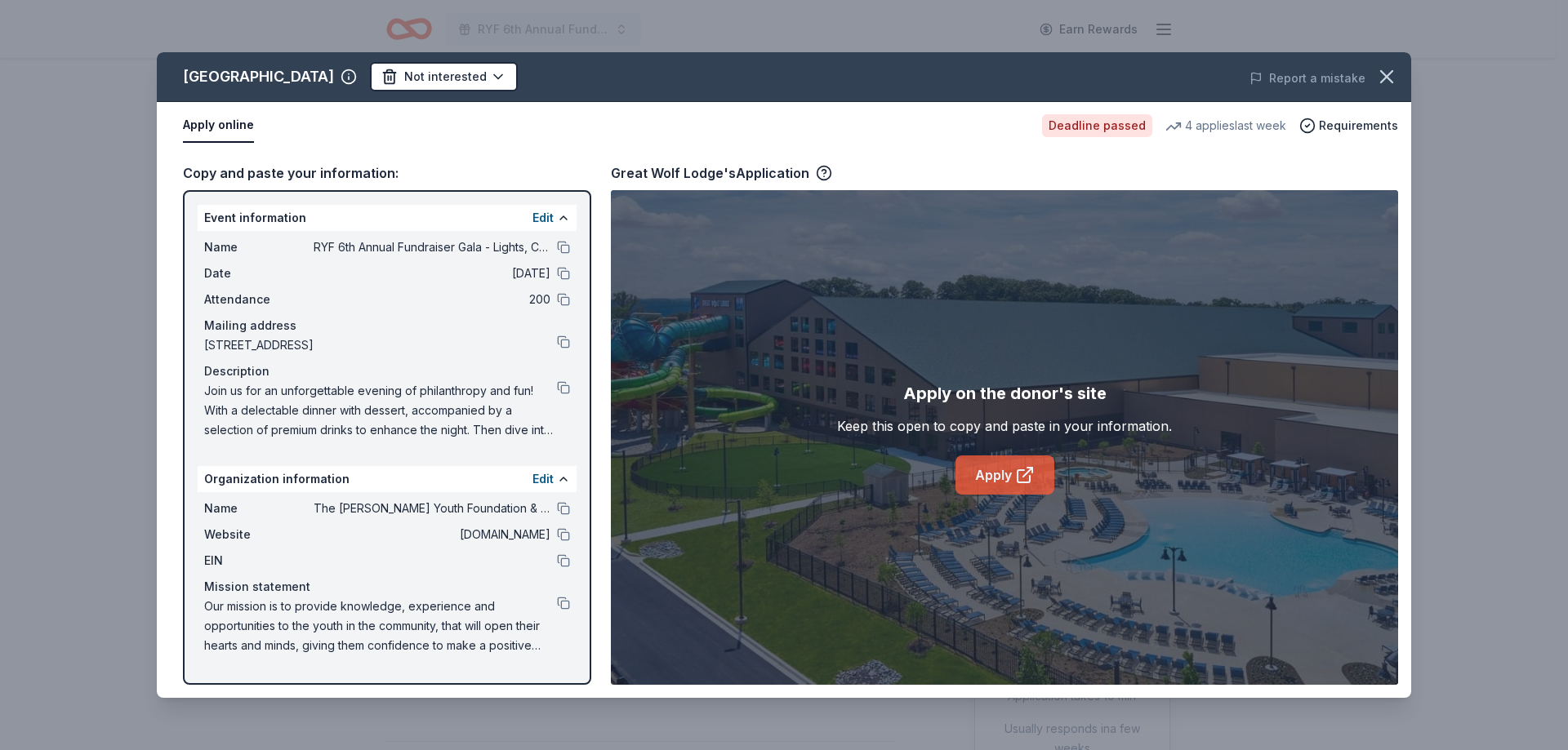
click at [1001, 474] on link "Apply" at bounding box center [1005, 475] width 99 height 39
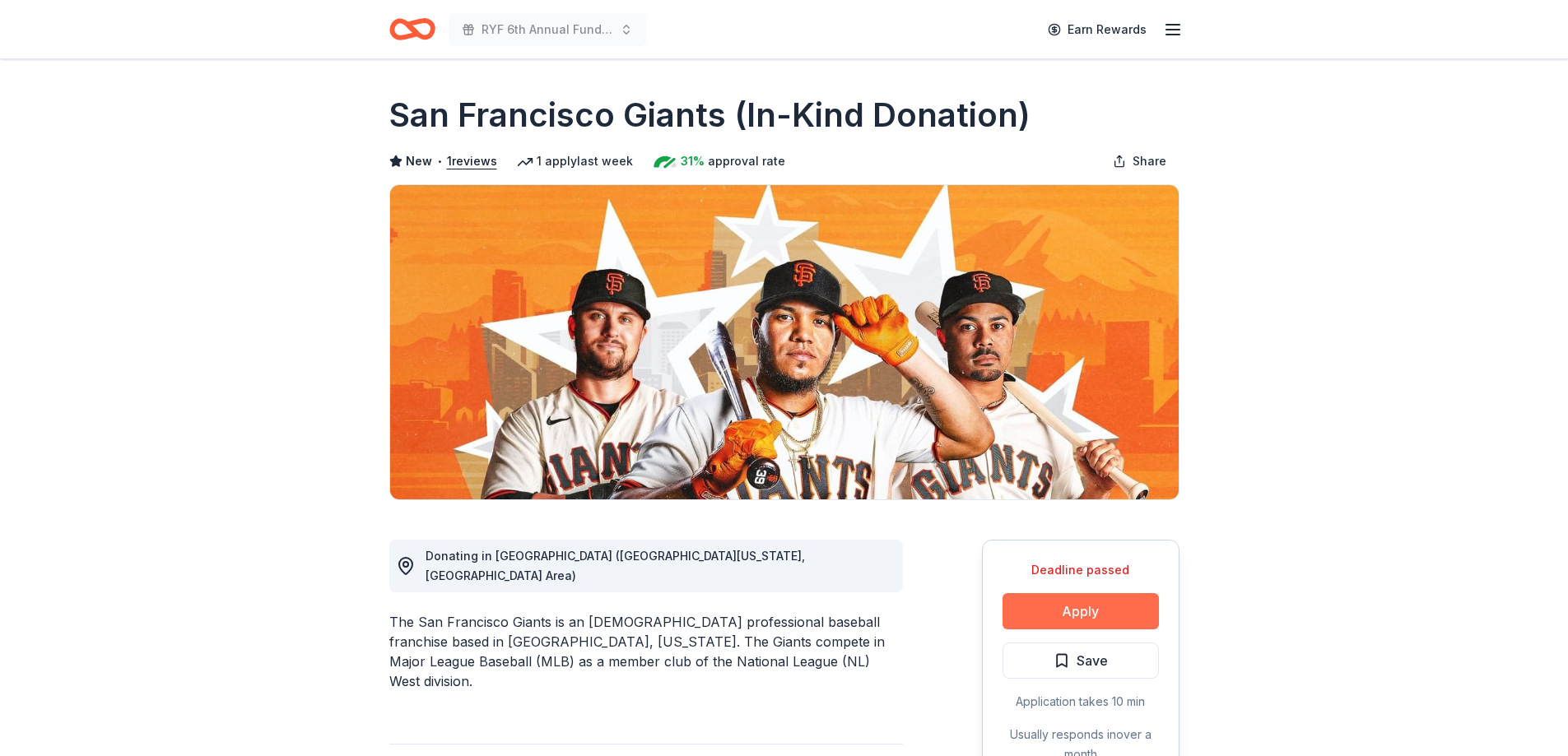
click at [1106, 605] on button "Apply" at bounding box center [1080, 612] width 157 height 36
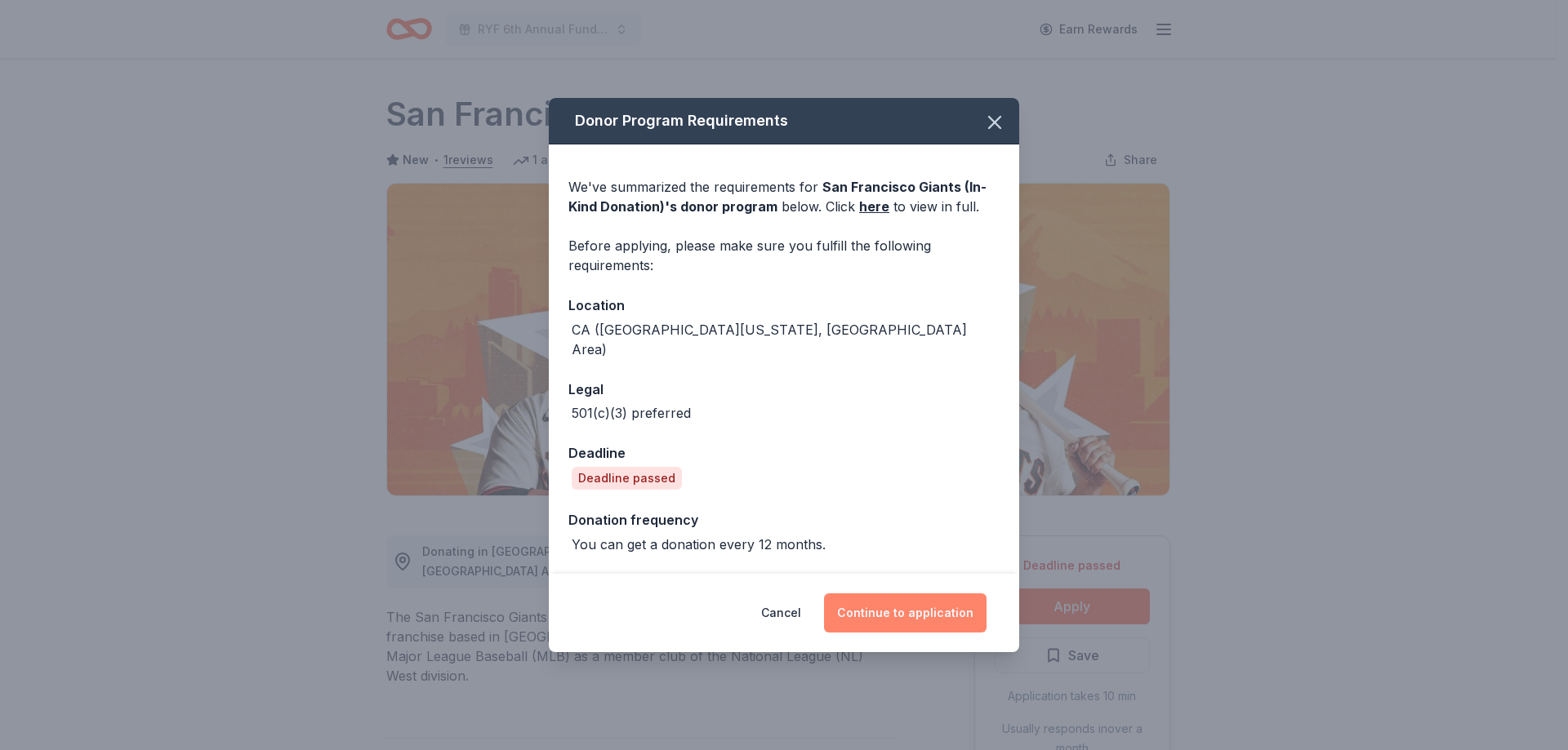
click at [884, 602] on button "Continue to application" at bounding box center [906, 613] width 163 height 39
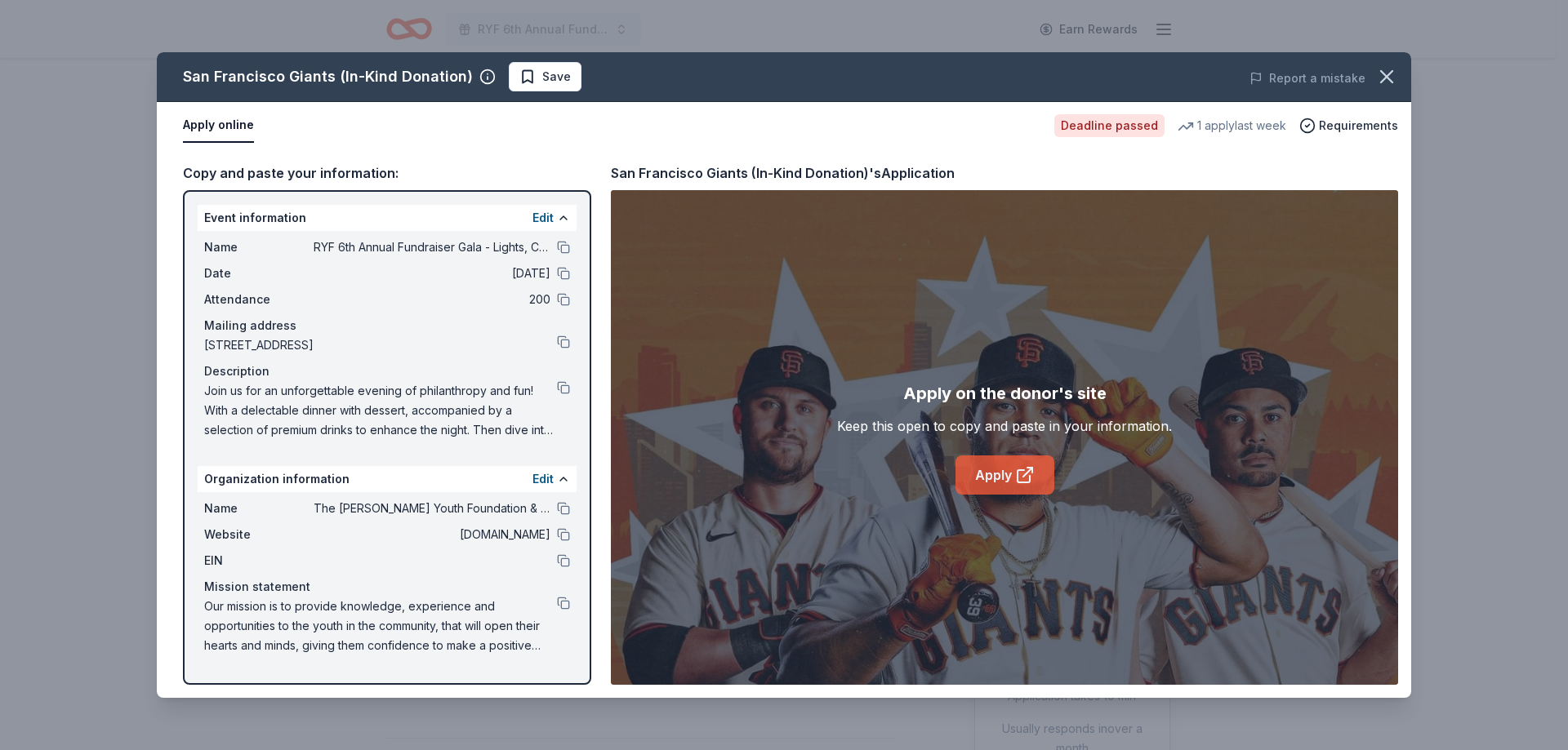
click at [1001, 478] on link "Apply" at bounding box center [1005, 475] width 99 height 39
click at [577, 72] on button "Save" at bounding box center [545, 76] width 72 height 30
click at [587, 78] on html "RYF 6th Annual Fundraiser Gala - Lights, Camera, Auction! Earn Rewards Deadline…" at bounding box center [784, 375] width 1568 height 750
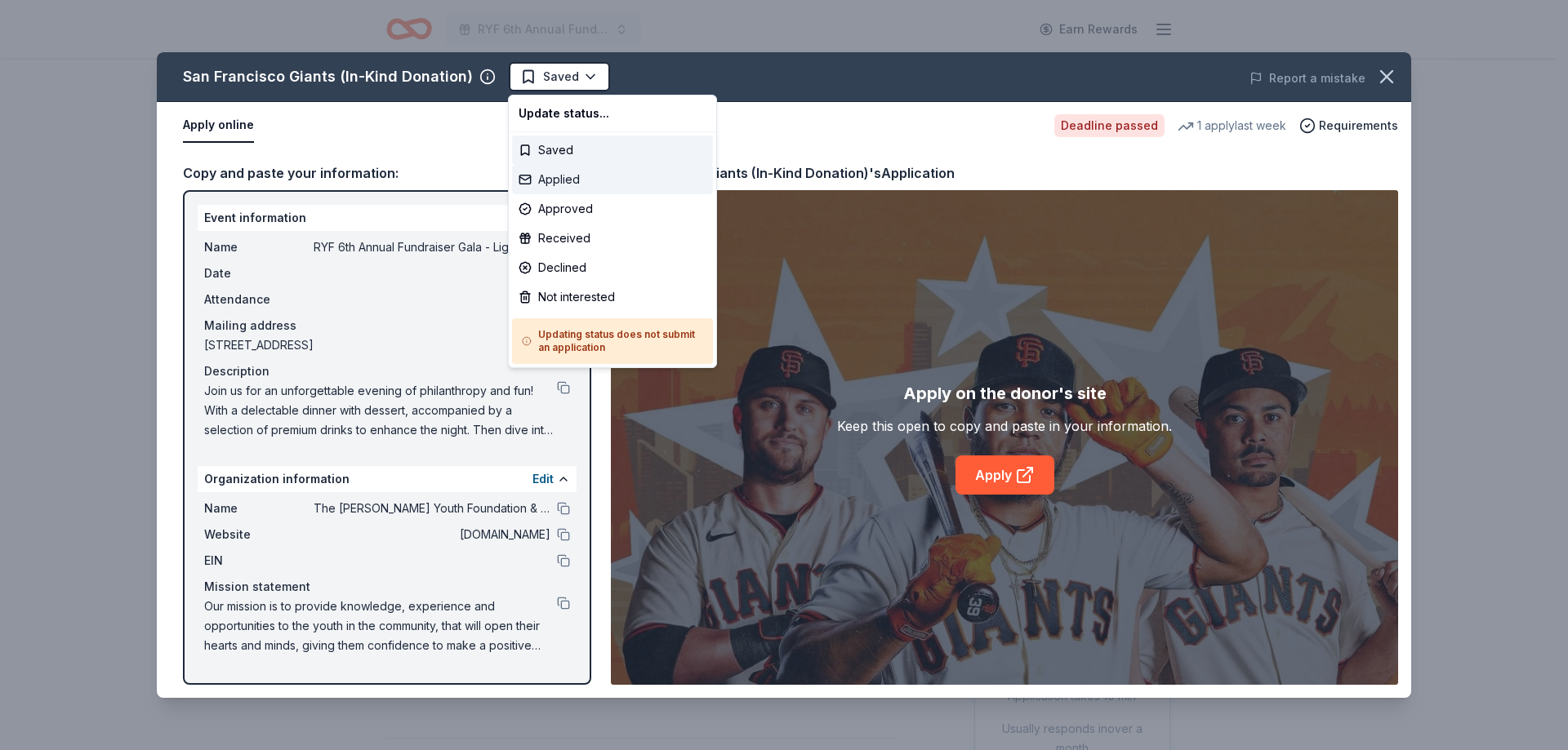
click at [575, 183] on div "Applied" at bounding box center [612, 180] width 201 height 30
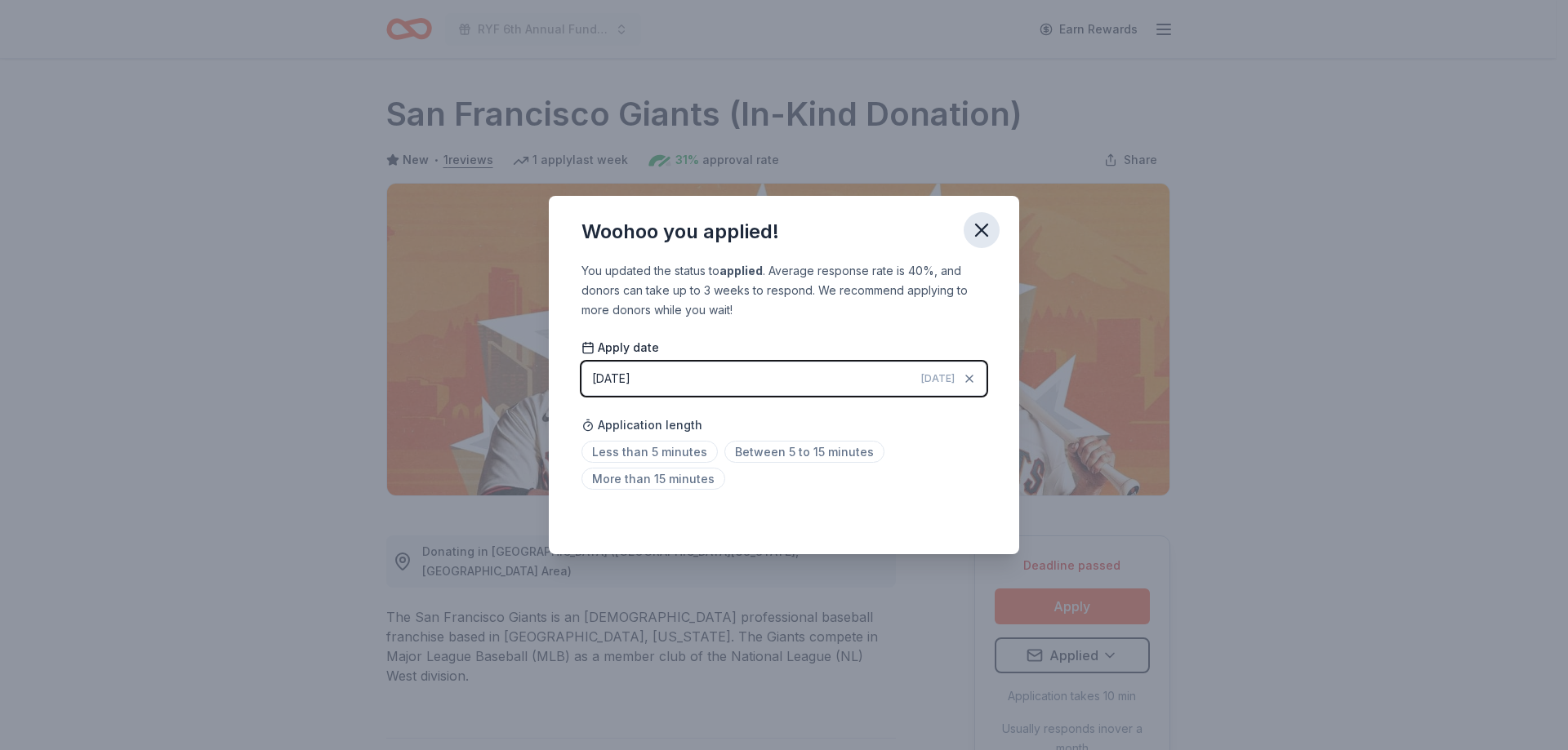
click at [975, 227] on icon "button" at bounding box center [981, 230] width 23 height 23
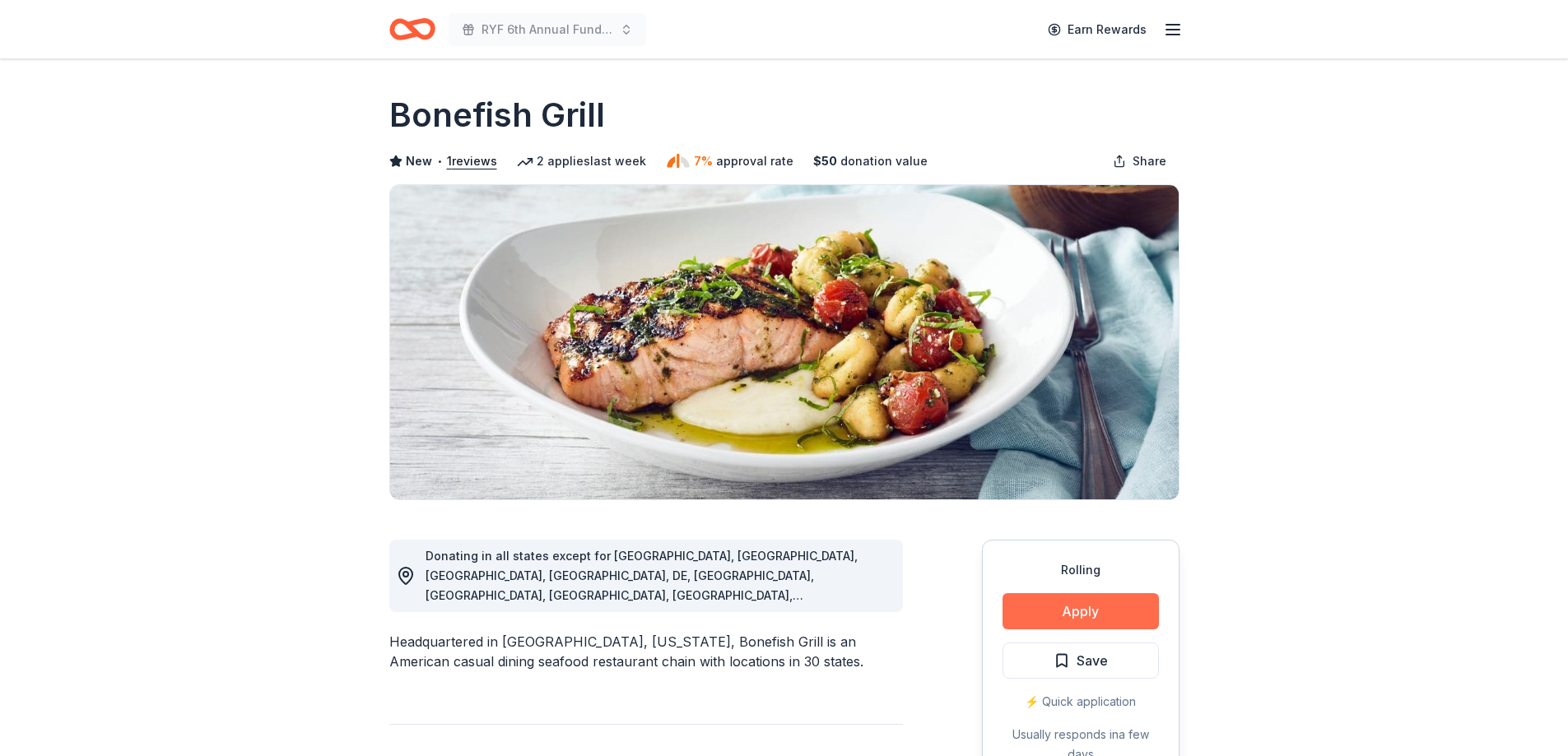
click at [1069, 618] on button "Apply" at bounding box center [1080, 612] width 157 height 36
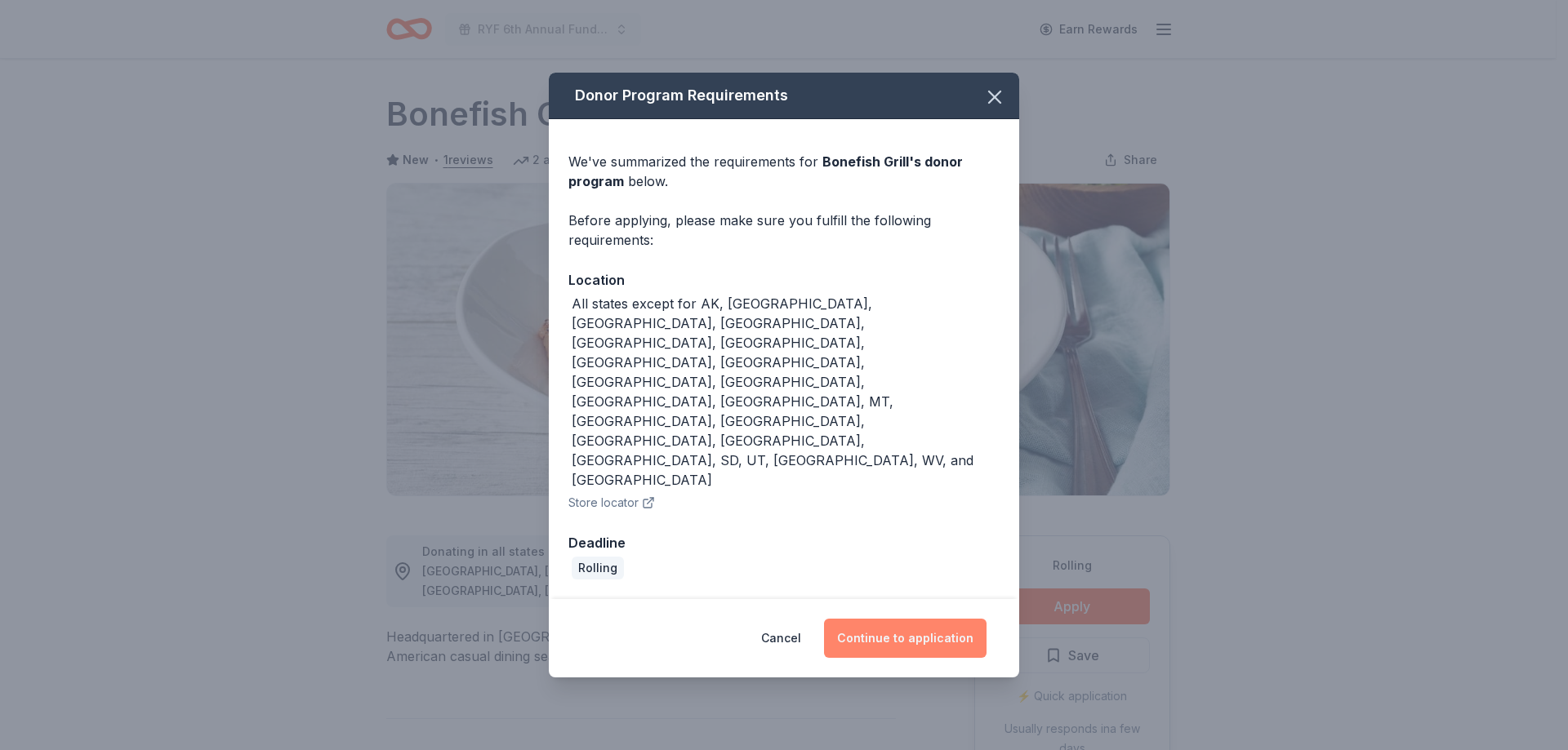
click at [907, 619] on button "Continue to application" at bounding box center [906, 639] width 163 height 39
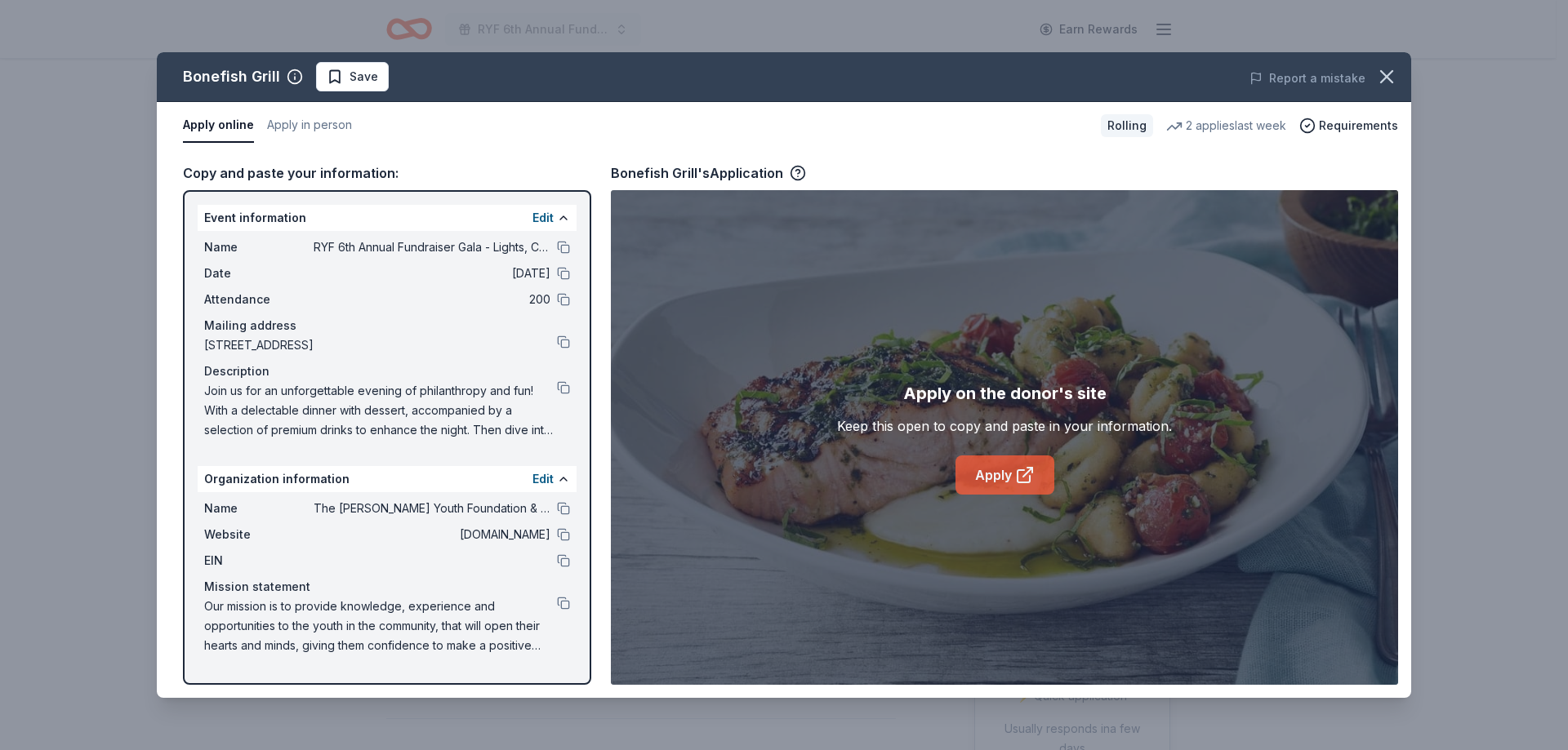
click at [1002, 473] on link "Apply" at bounding box center [1005, 475] width 99 height 39
click at [374, 70] on span "Save" at bounding box center [364, 76] width 29 height 20
click at [400, 78] on html "RYF 6th Annual Fundraiser Gala - Lights, Camera, Auction! Earn Rewards Rolling …" at bounding box center [784, 375] width 1568 height 750
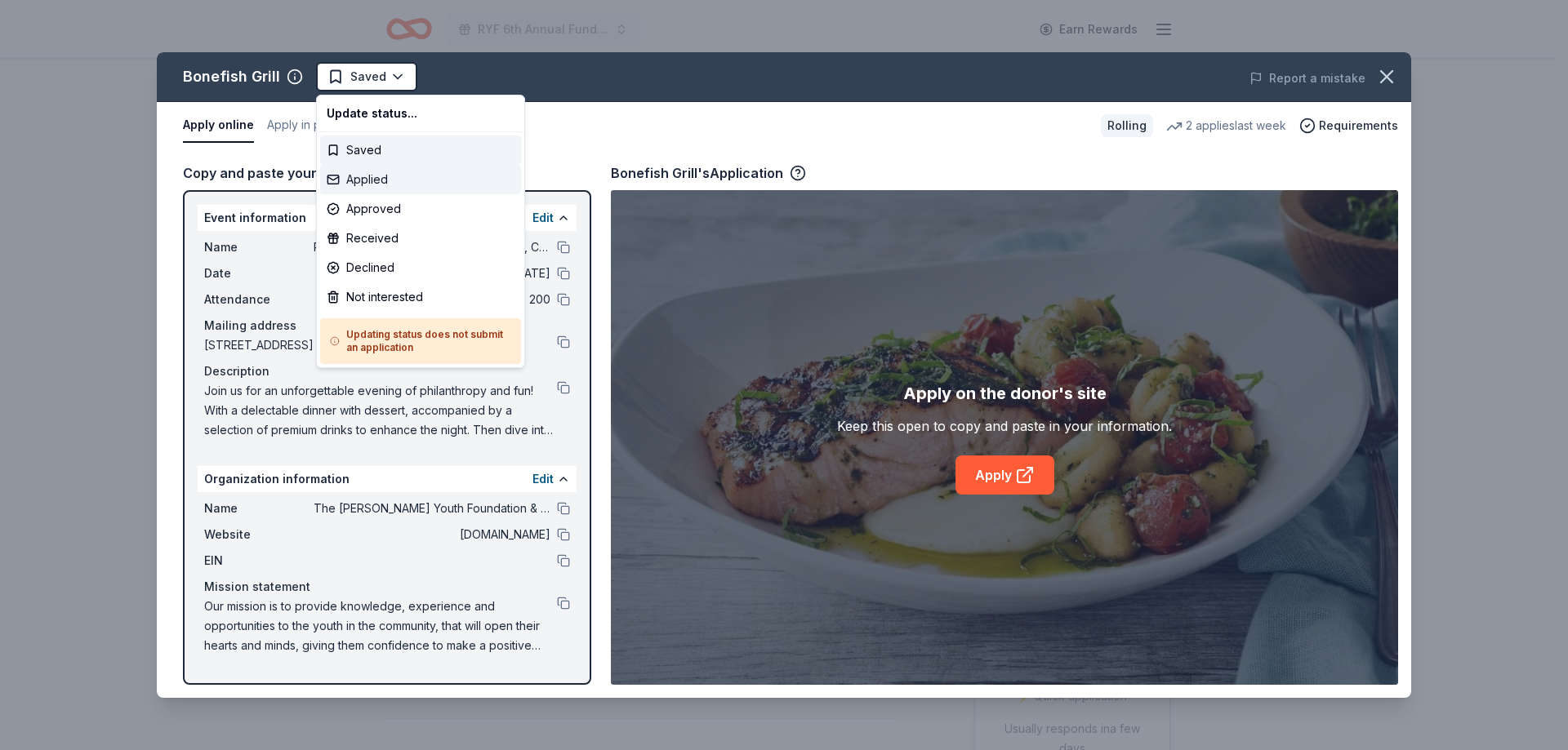
click at [396, 180] on div "Applied" at bounding box center [420, 180] width 201 height 30
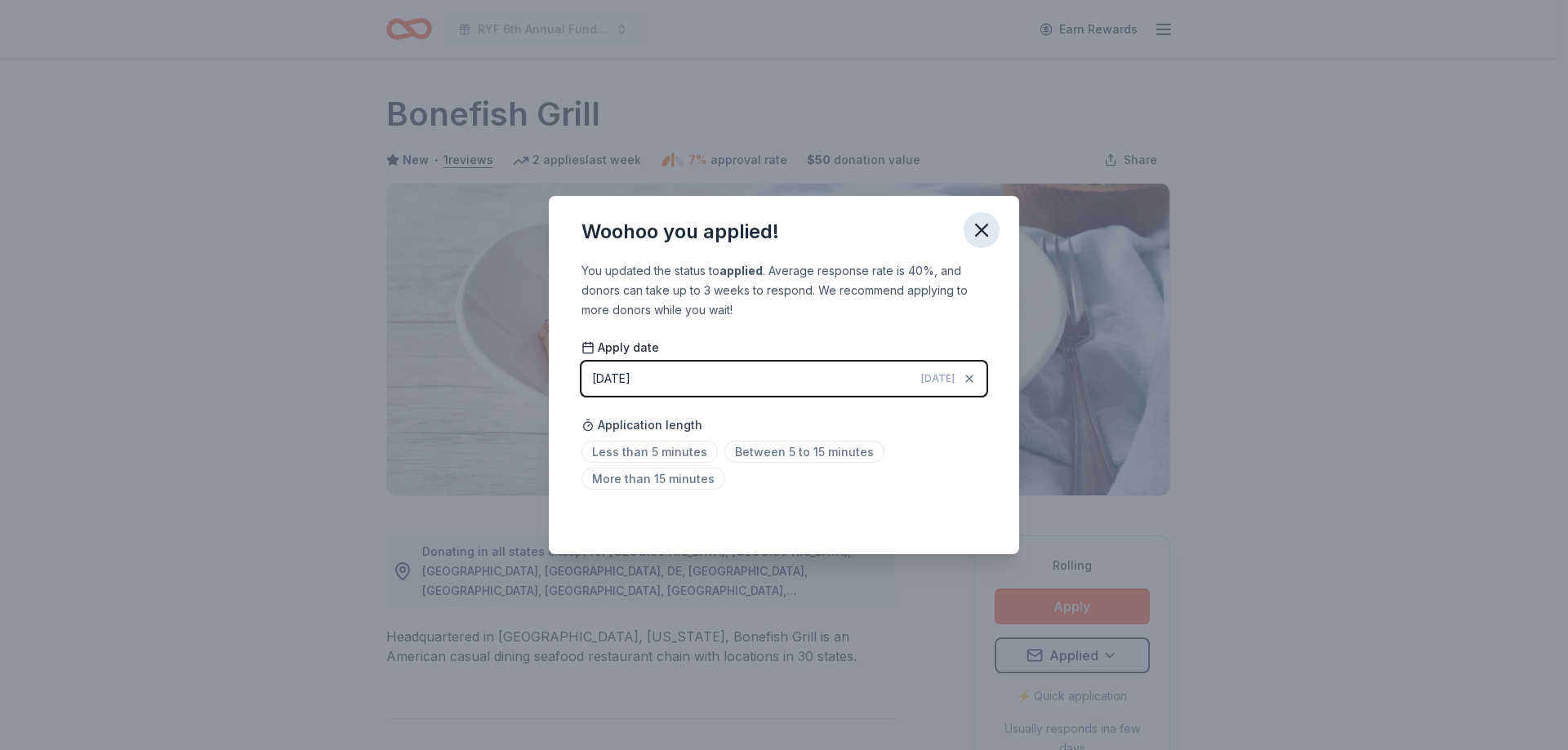
click at [979, 232] on icon "button" at bounding box center [981, 230] width 12 height 12
